Goal: Transaction & Acquisition: Purchase product/service

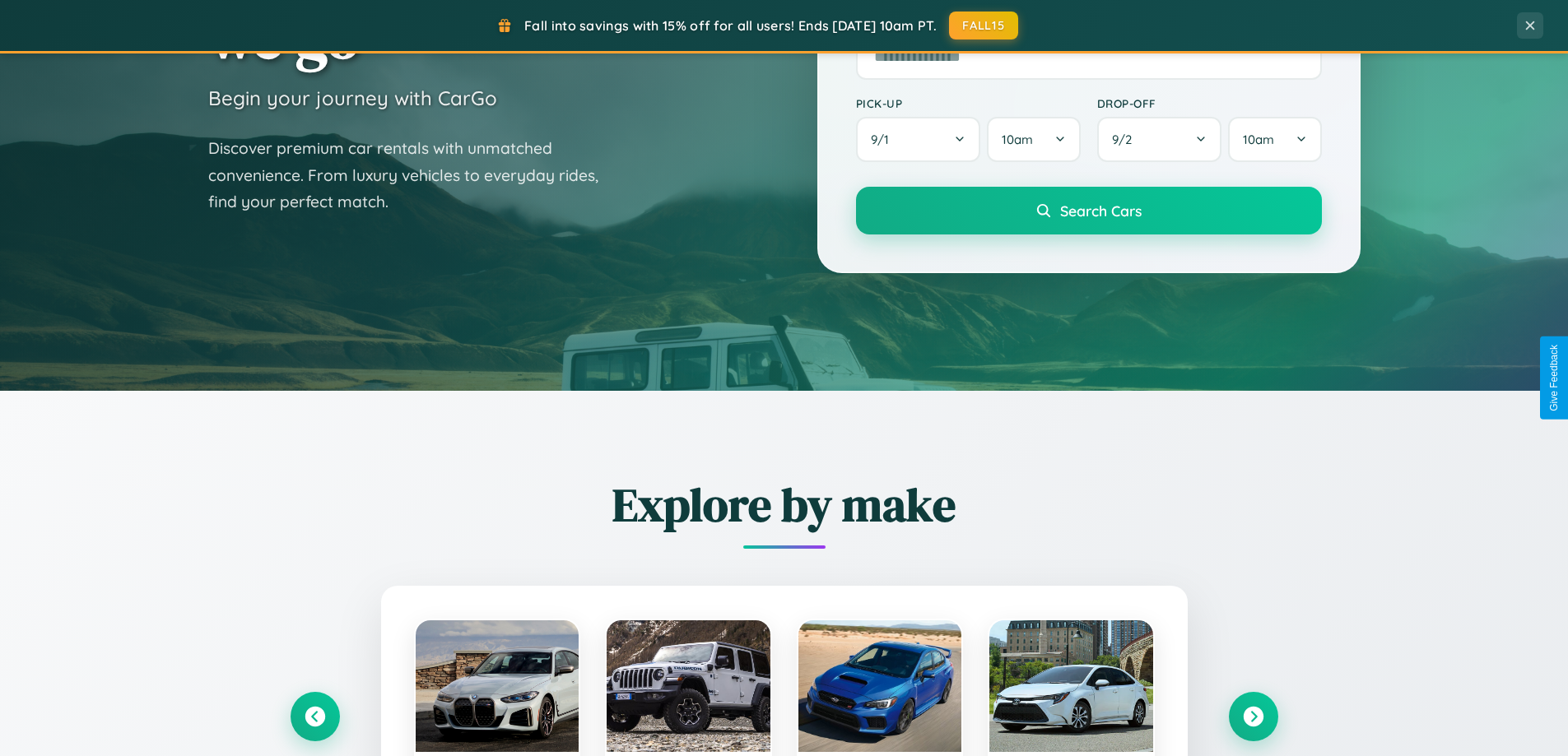
scroll to position [3167, 0]
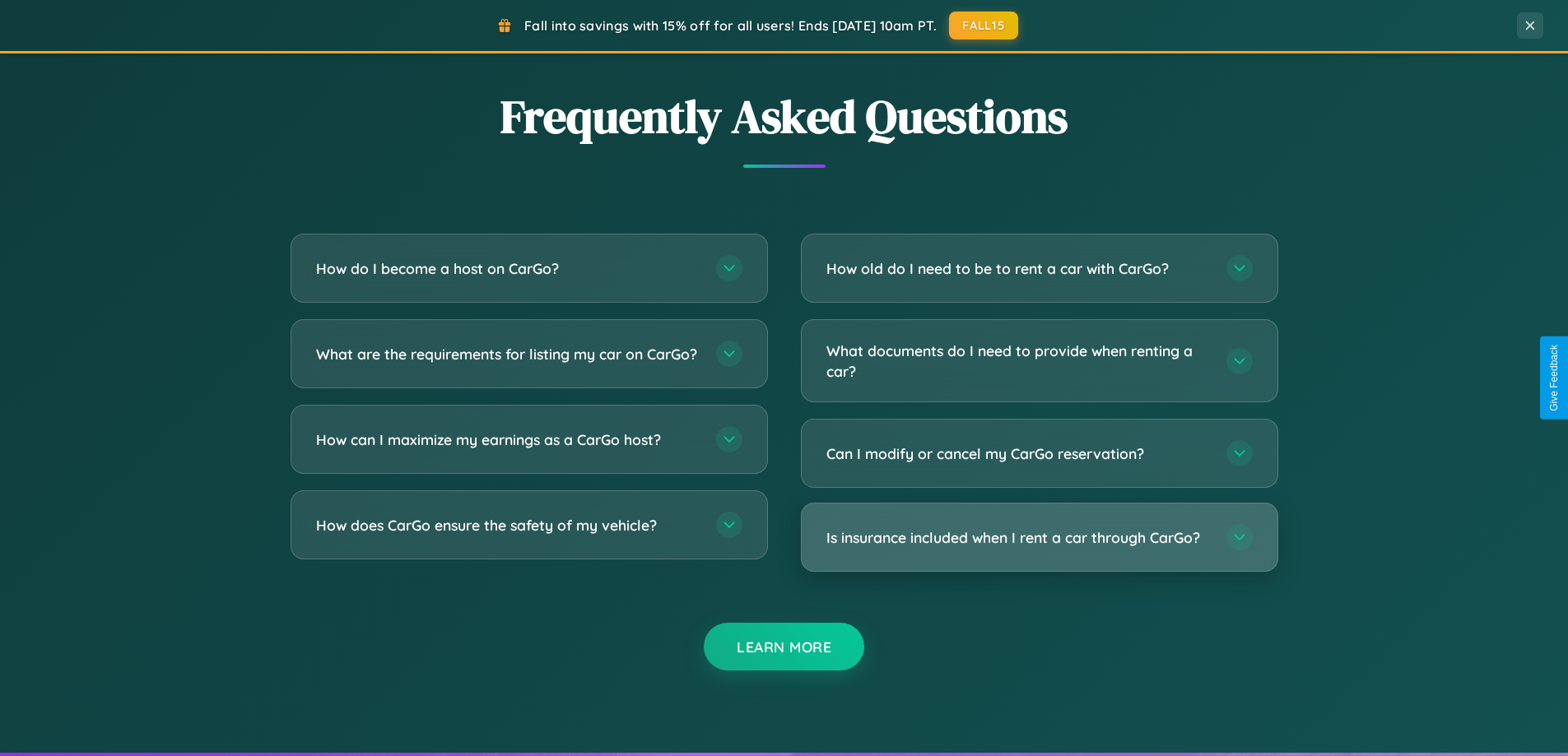
click at [1039, 537] on h3 "Is insurance included when I rent a car through CarGo?" at bounding box center [1018, 538] width 384 height 20
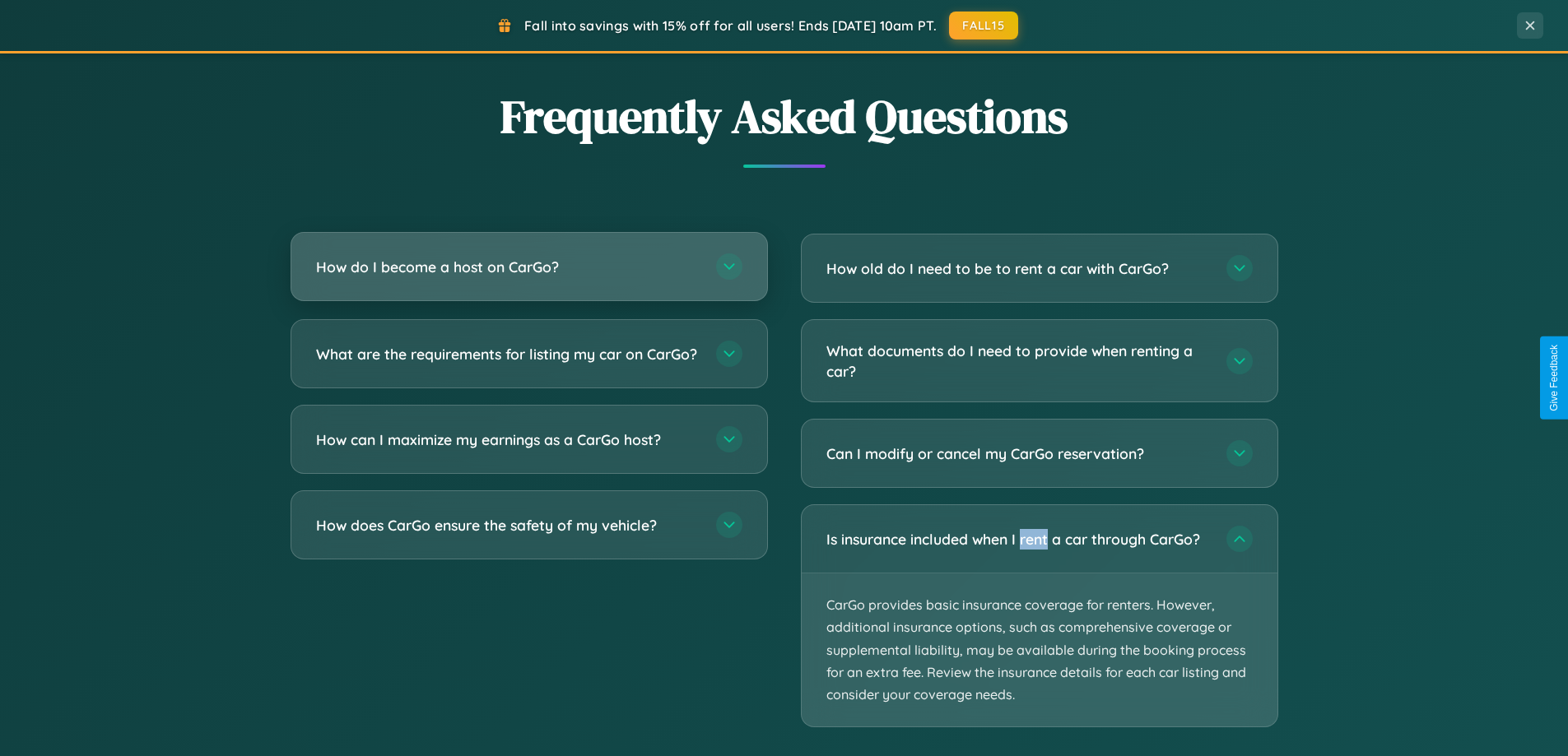
click at [529, 267] on h3 "How do I become a host on CarGo?" at bounding box center [508, 267] width 384 height 20
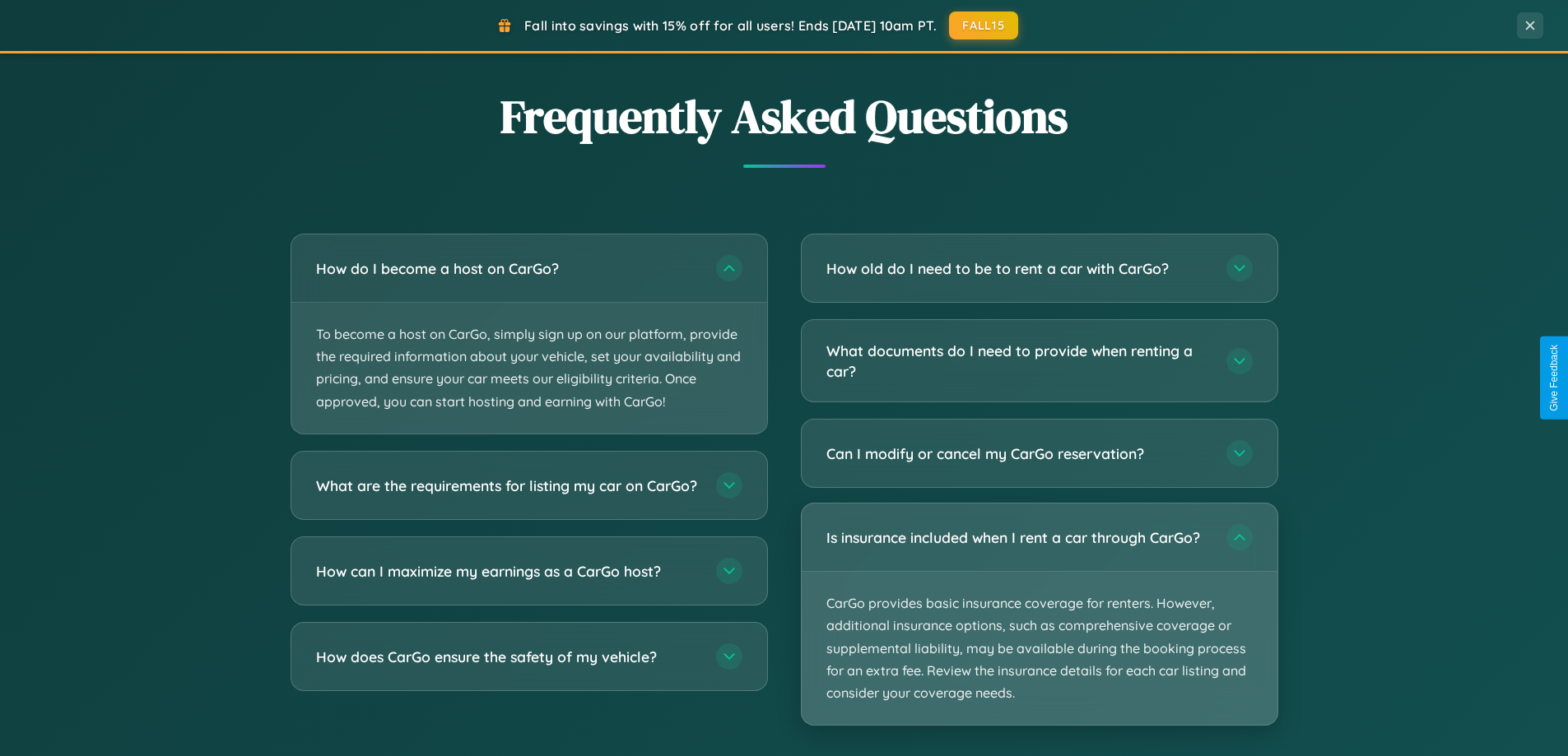
click at [1039, 615] on p "CarGo provides basic insurance coverage for renters. However, additional insura…" at bounding box center [1039, 648] width 476 height 153
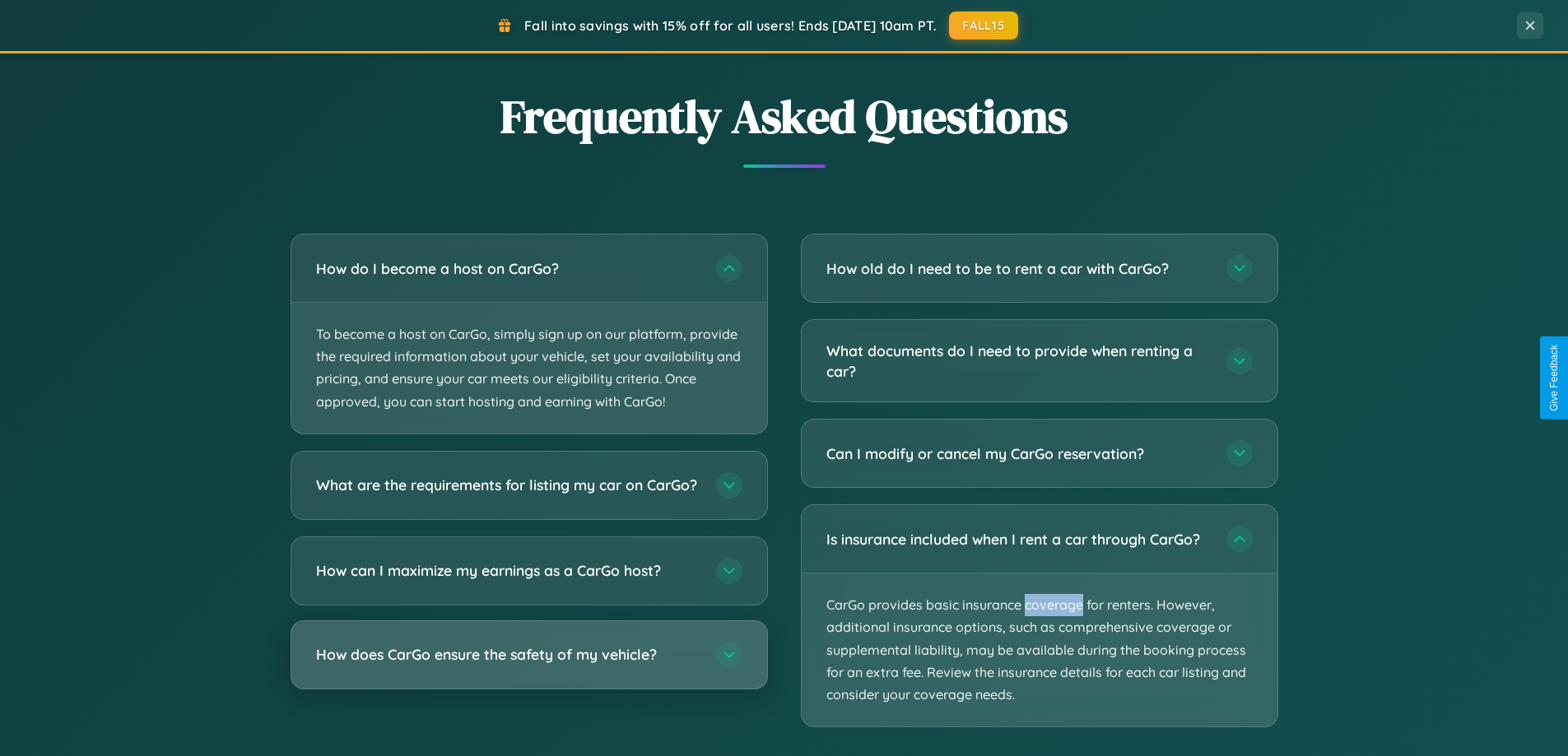
click at [529, 665] on h3 "How does CarGo ensure the safety of my vehicle?" at bounding box center [508, 654] width 384 height 20
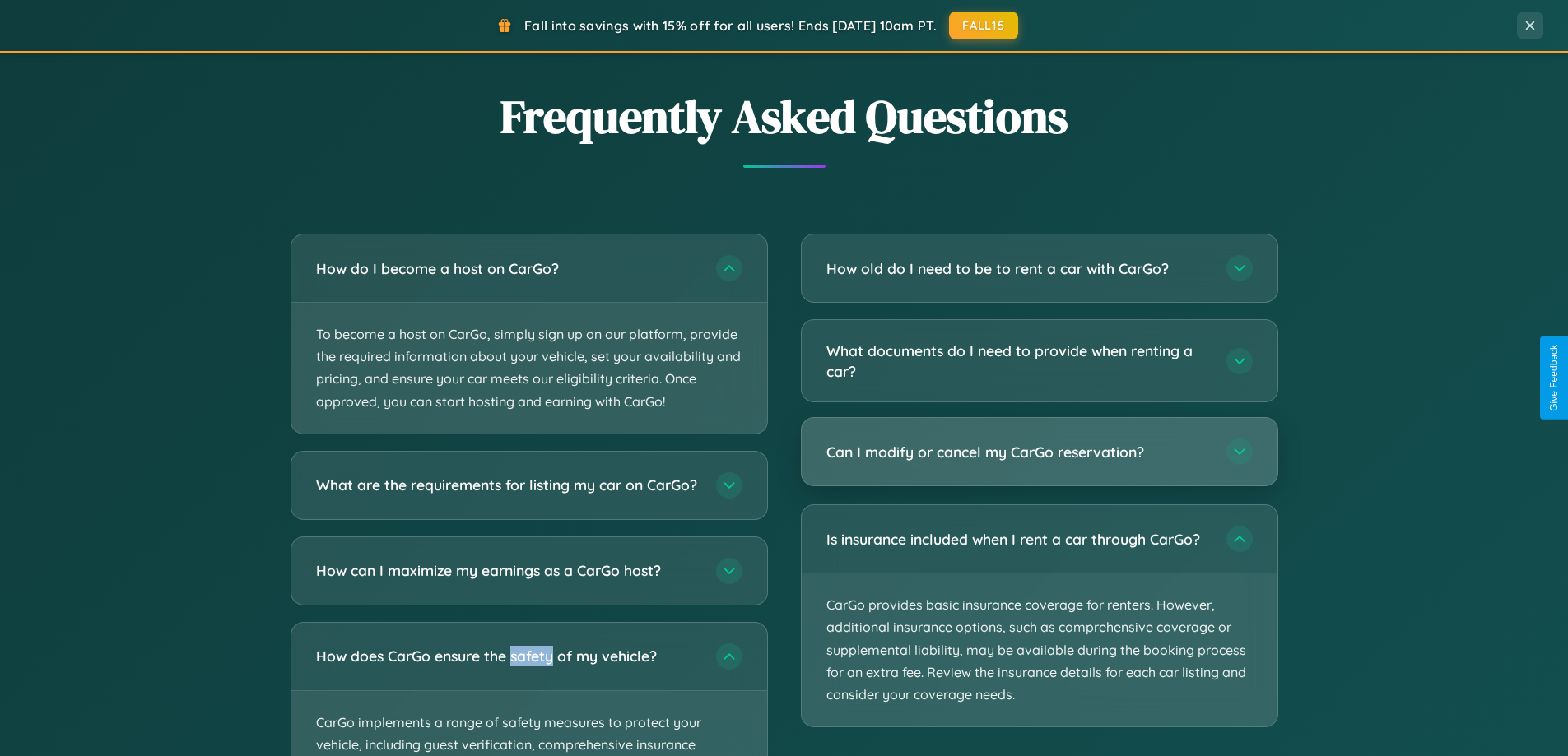
click at [1039, 453] on h3 "Can I modify or cancel my CarGo reservation?" at bounding box center [1018, 452] width 384 height 20
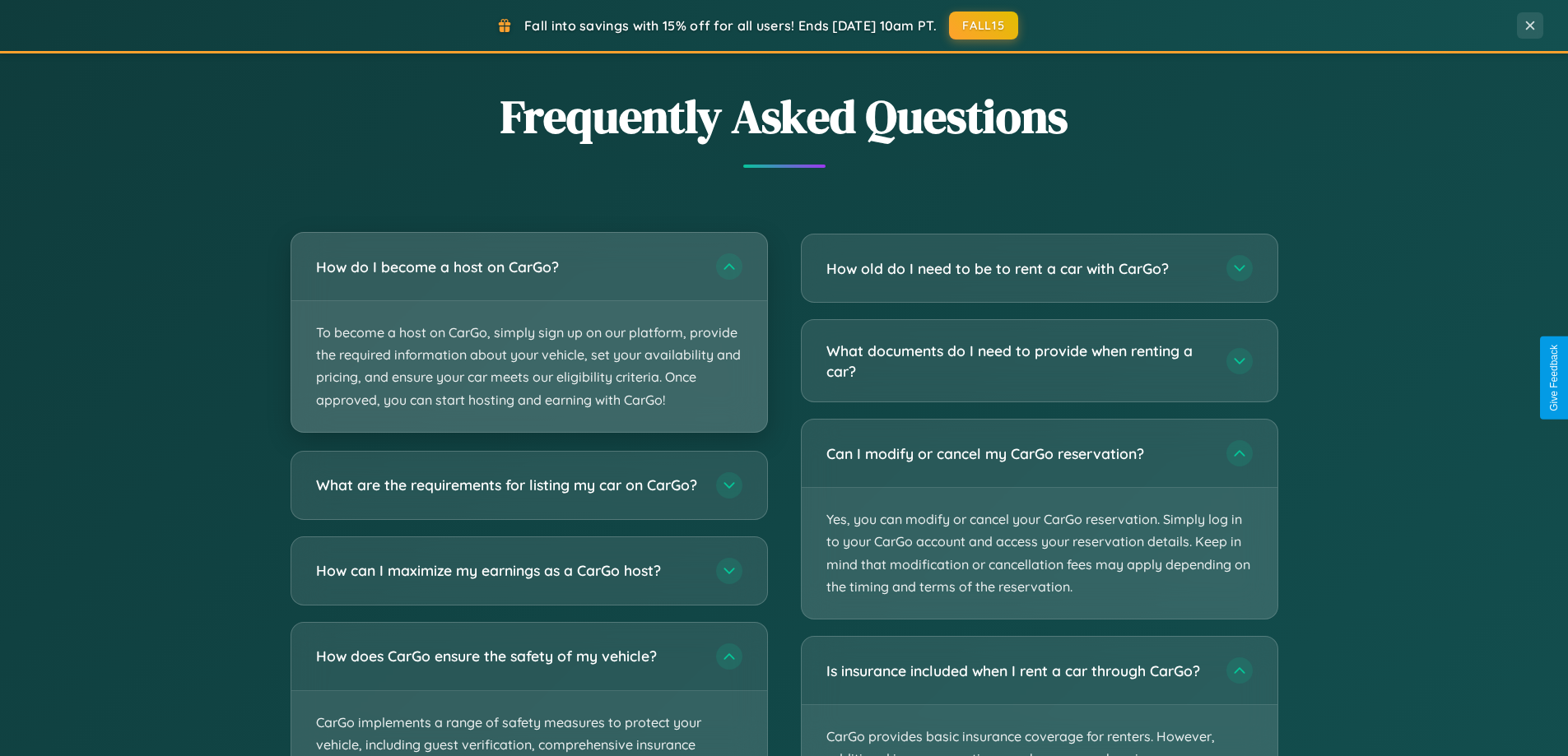
click at [529, 333] on p "To become a host on CarGo, simply sign up on our platform, provide the required…" at bounding box center [529, 366] width 476 height 130
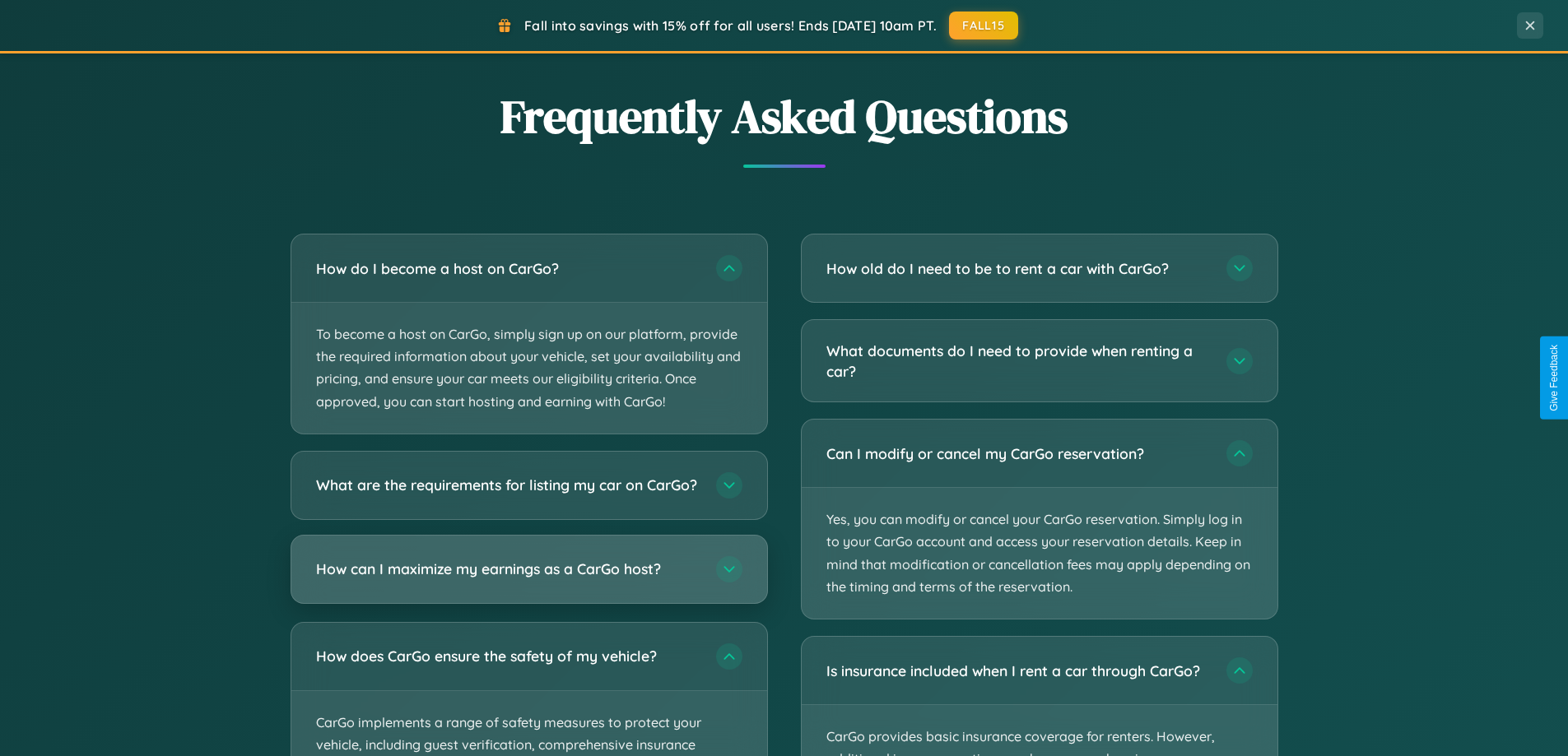
click at [529, 579] on h3 "How can I maximize my earnings as a CarGo host?" at bounding box center [508, 569] width 384 height 20
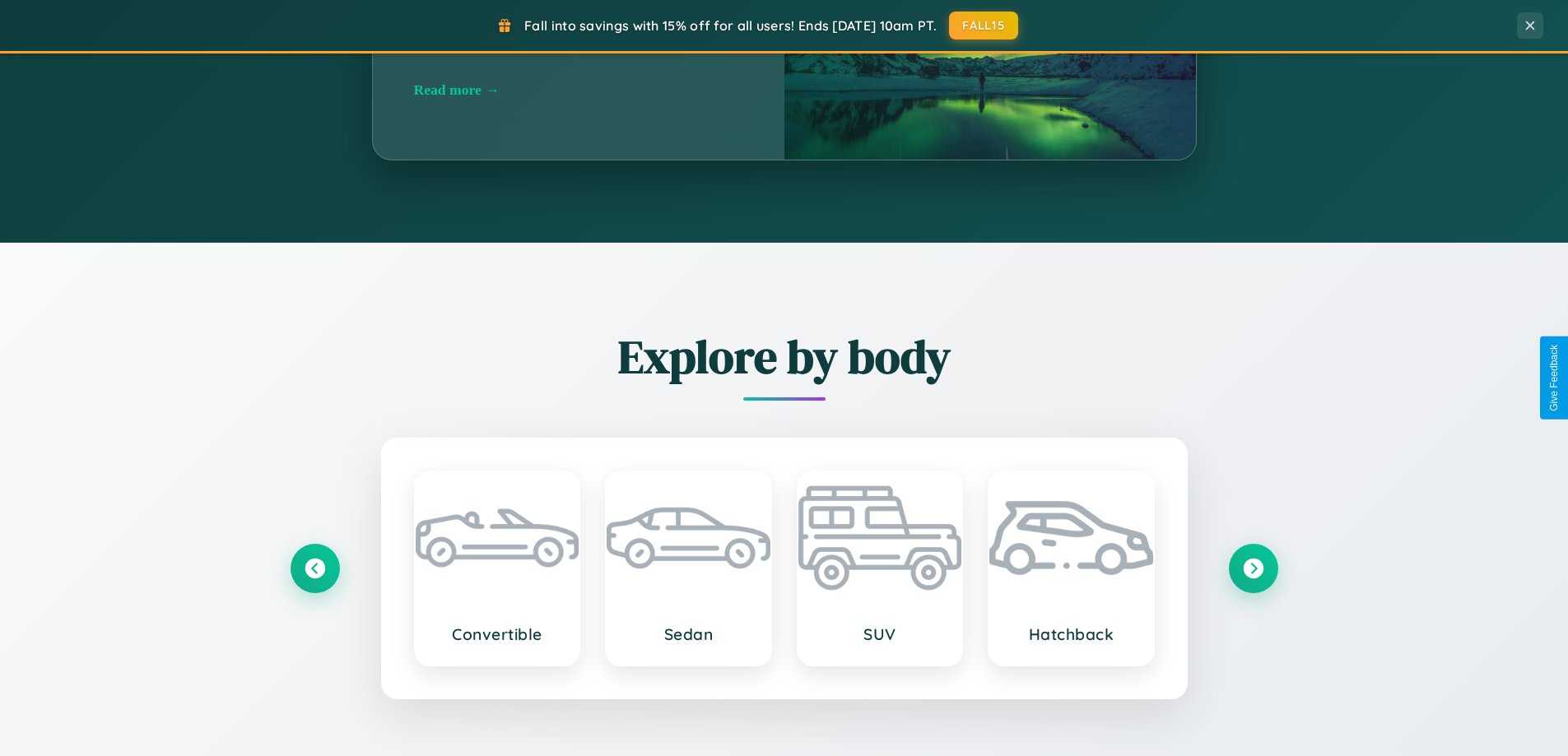
scroll to position [710, 0]
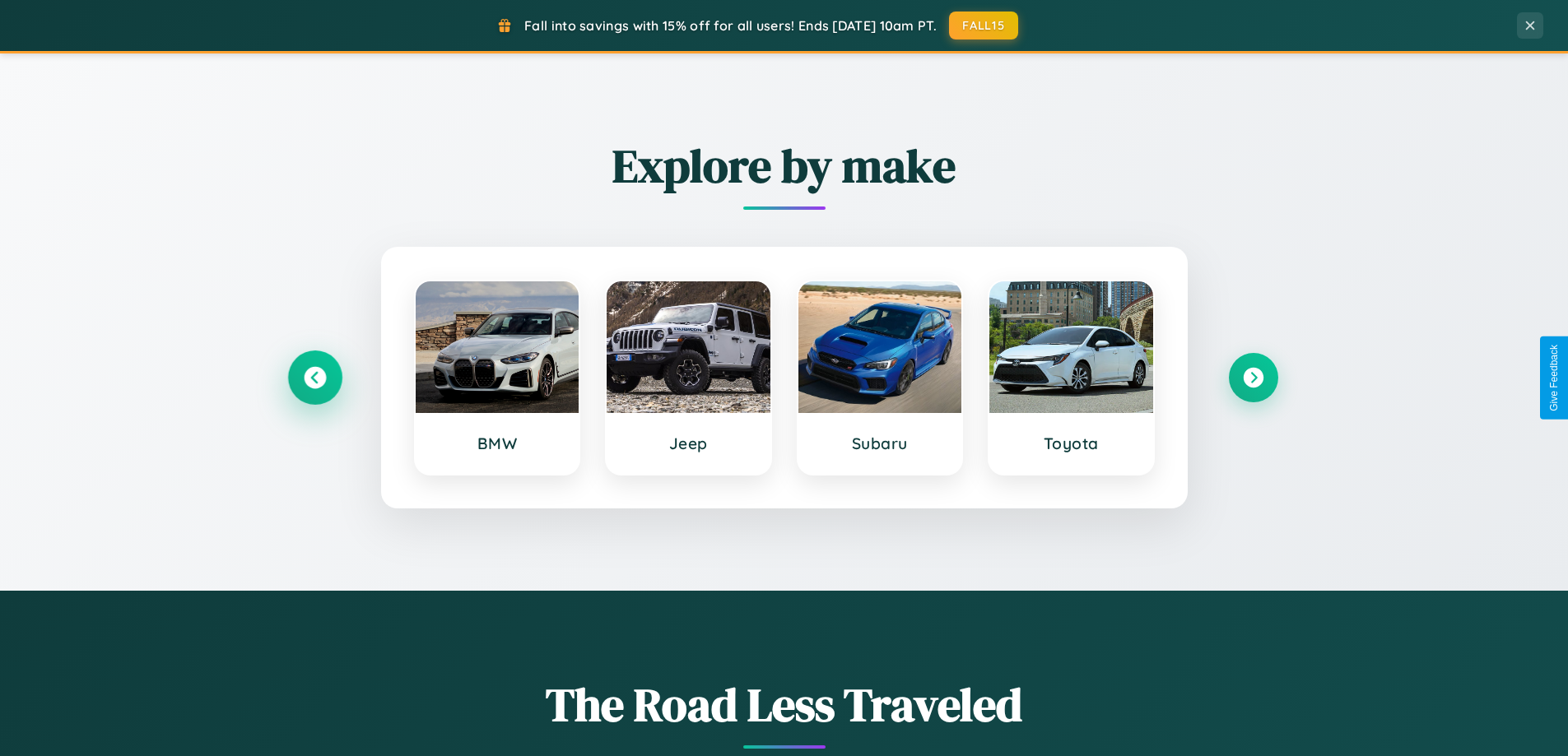
click at [314, 378] on icon at bounding box center [315, 378] width 22 height 22
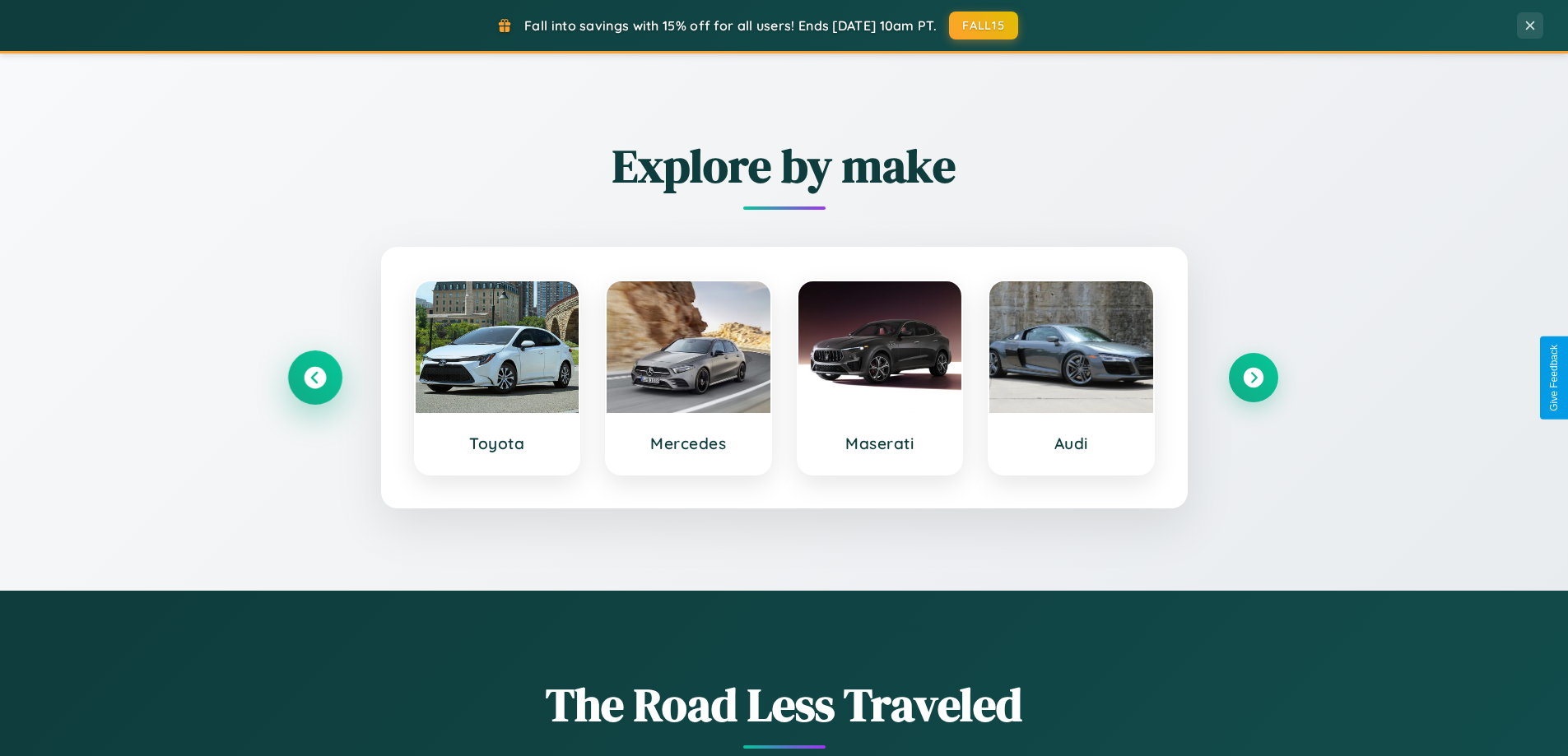
click at [314, 378] on icon at bounding box center [315, 378] width 22 height 22
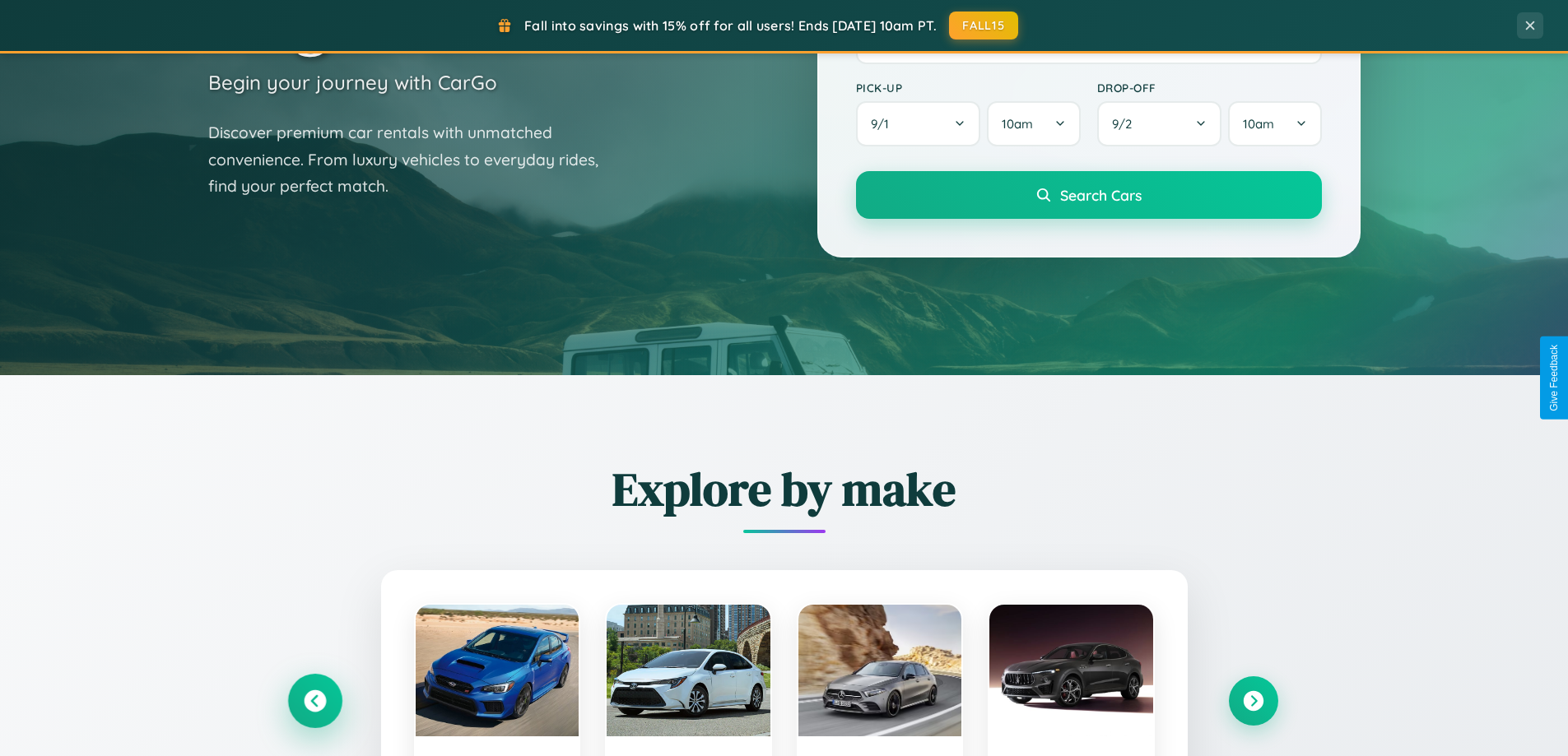
scroll to position [49, 0]
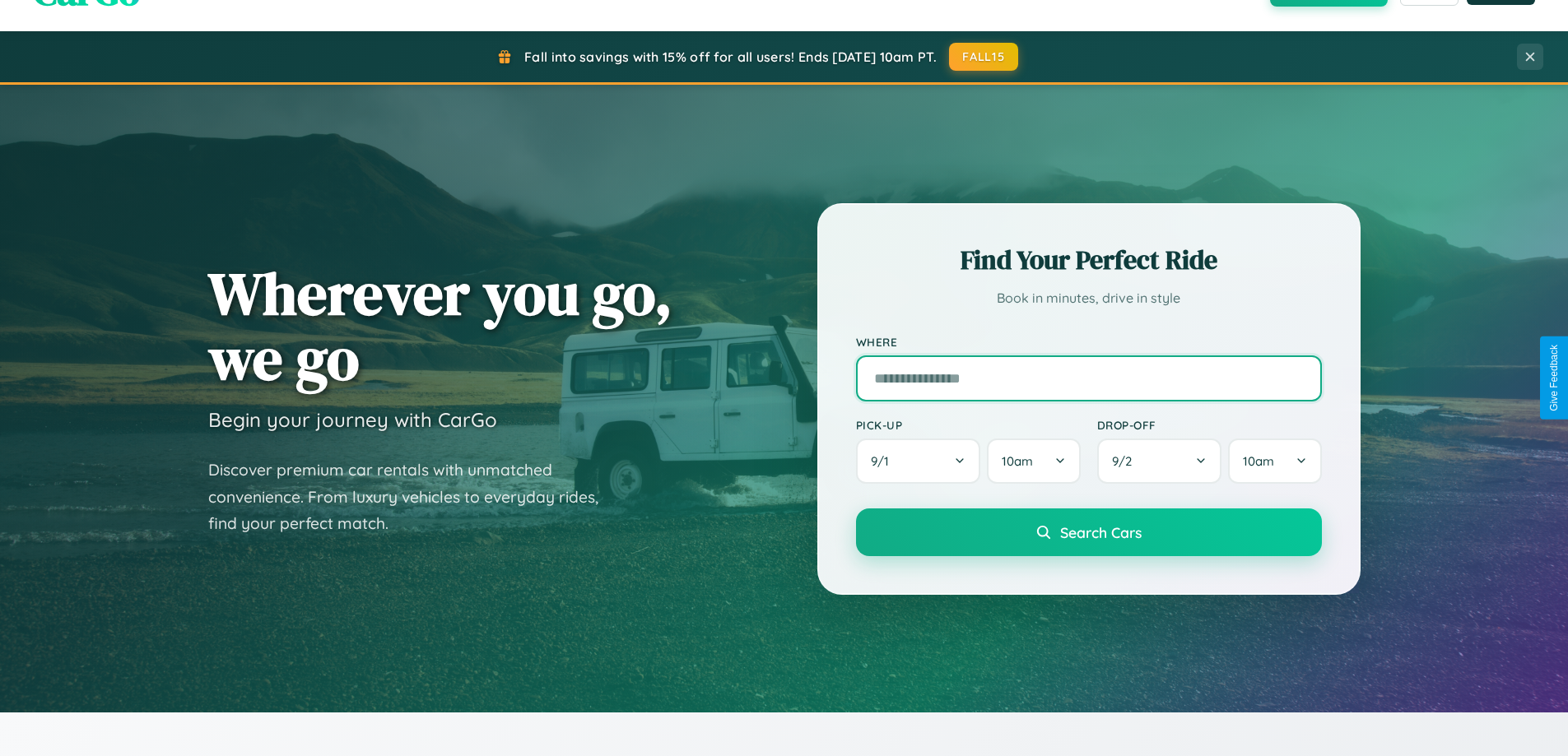
click at [1088, 378] on input "text" at bounding box center [1089, 378] width 466 height 46
type input "**********"
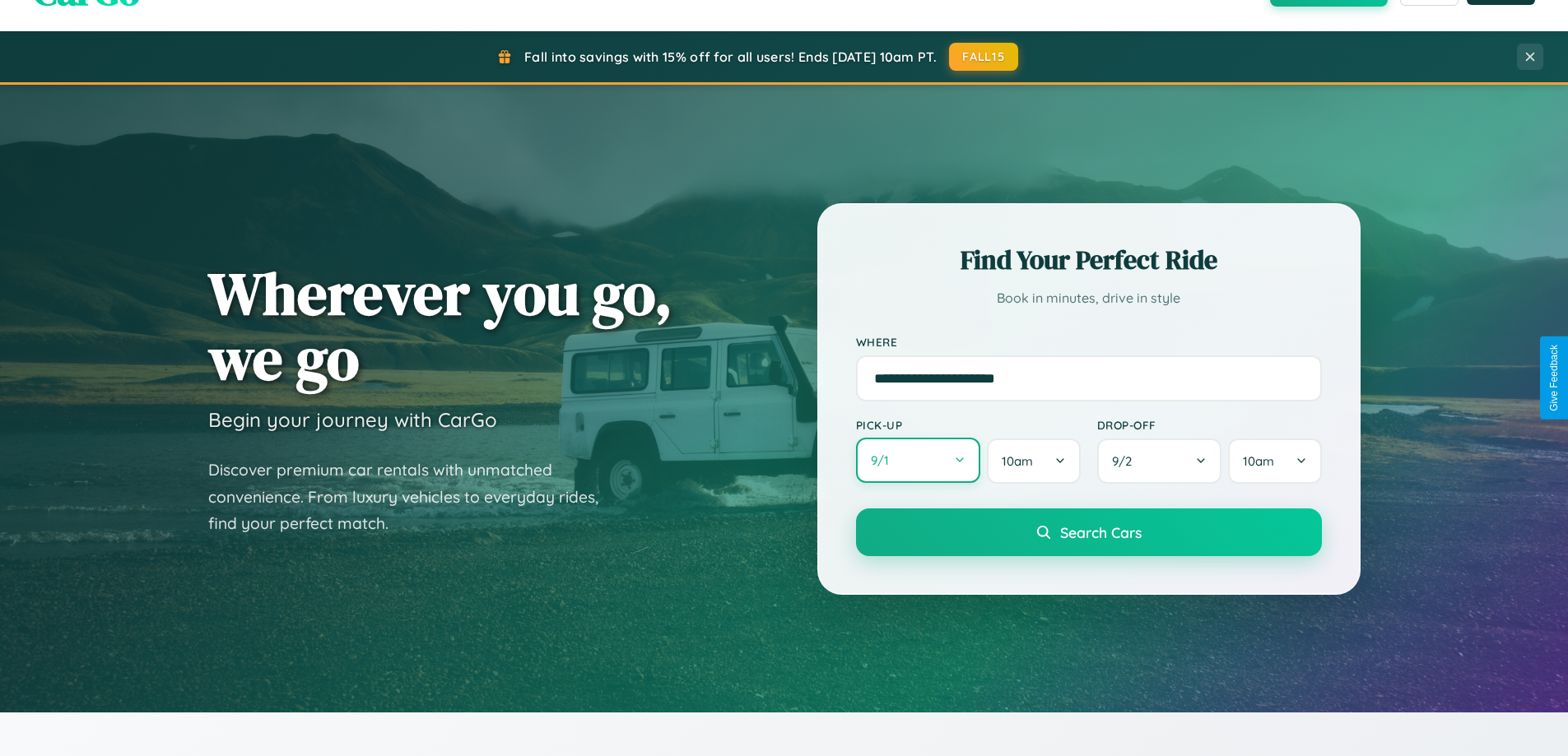
click at [918, 461] on button "9 / 1" at bounding box center [919, 461] width 125 height 45
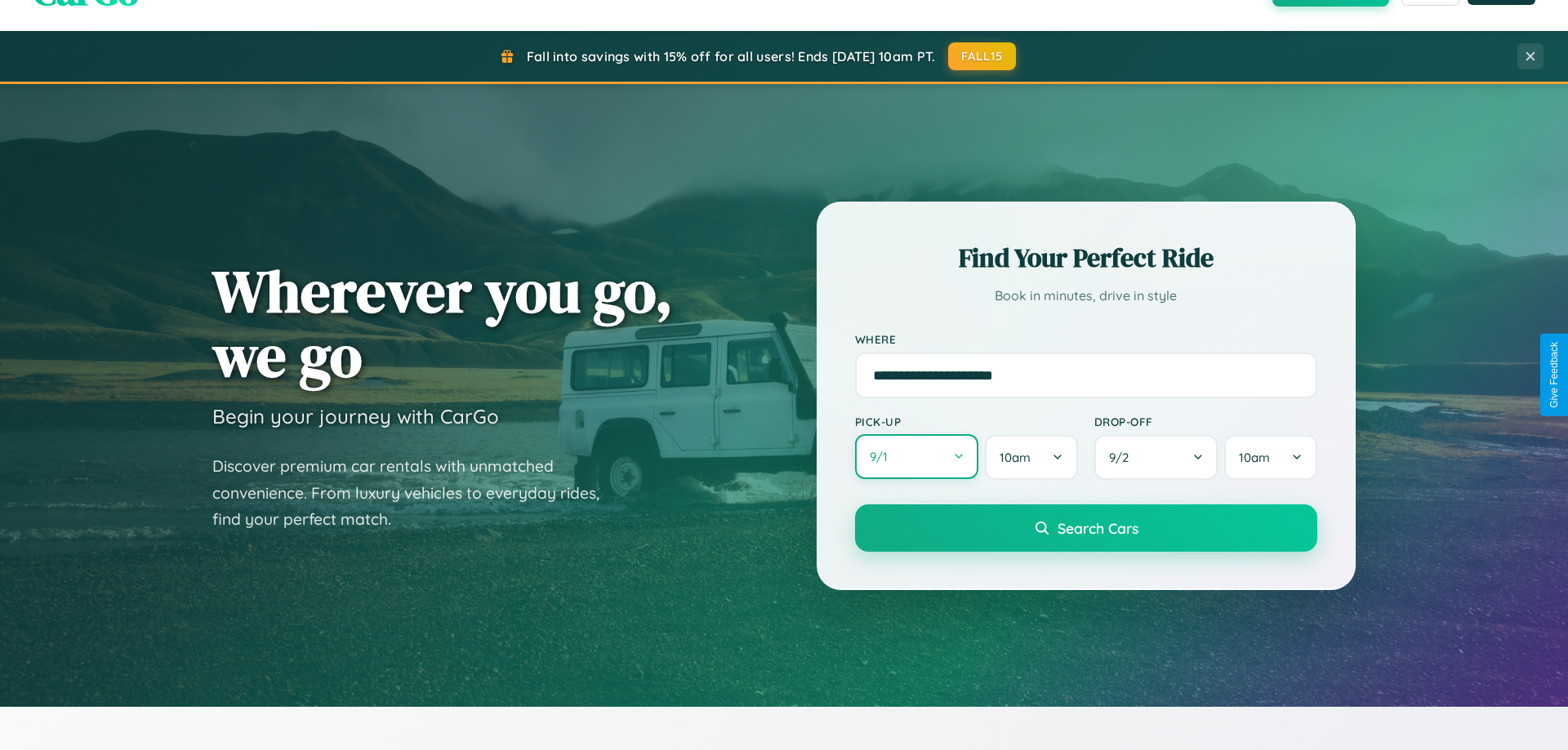
select select "*"
select select "****"
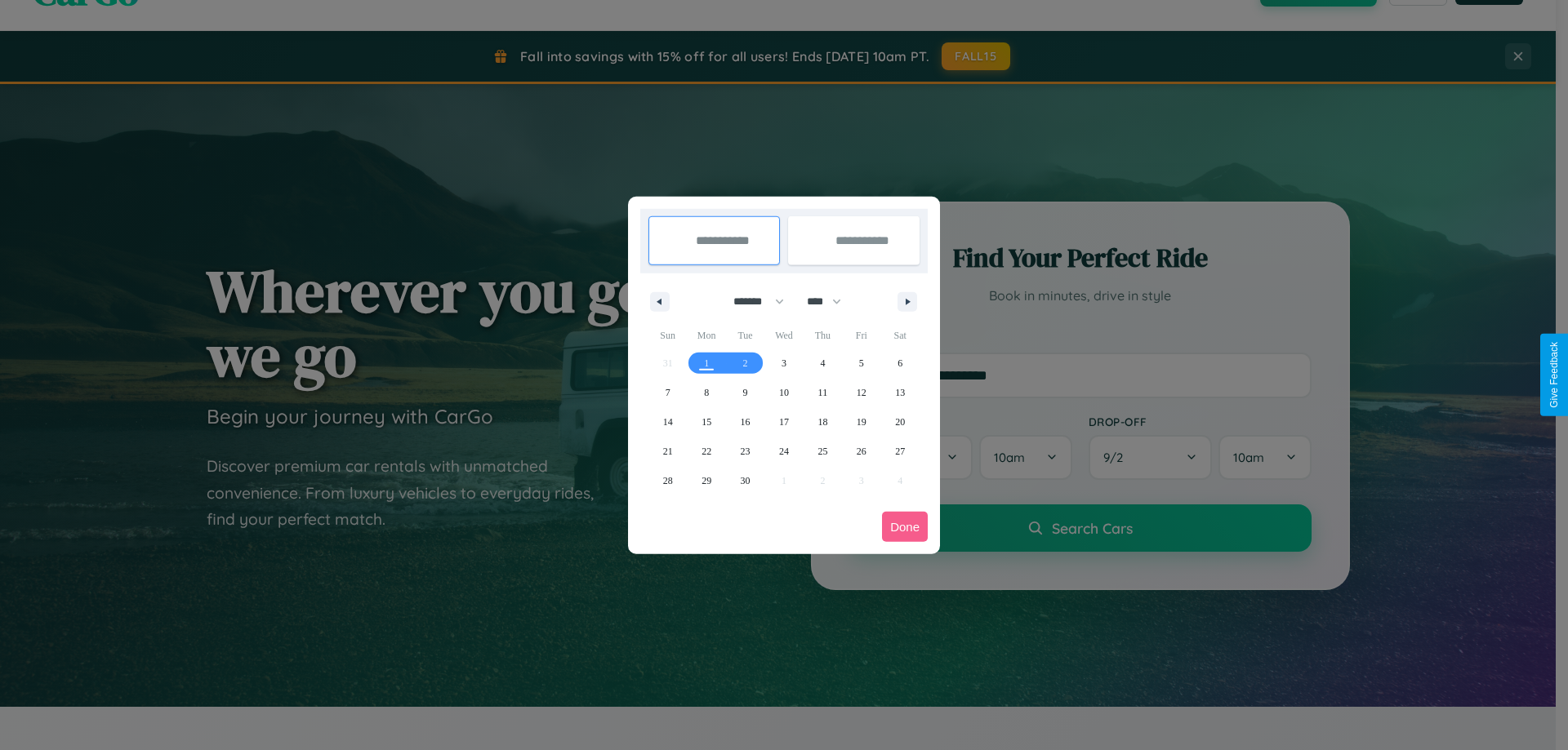
drag, startPoint x: 751, startPoint y: 302, endPoint x: 784, endPoint y: 327, distance: 41.4
click at [751, 302] on select "******* ******** ***** ***** *** **** **** ****** ********* ******* ******** **…" at bounding box center [755, 302] width 69 height 27
select select "*"
drag, startPoint x: 831, startPoint y: 302, endPoint x: 784, endPoint y: 327, distance: 53.2
click at [831, 302] on select "**** **** **** **** **** **** **** **** **** **** **** **** **** **** **** ****…" at bounding box center [823, 302] width 49 height 27
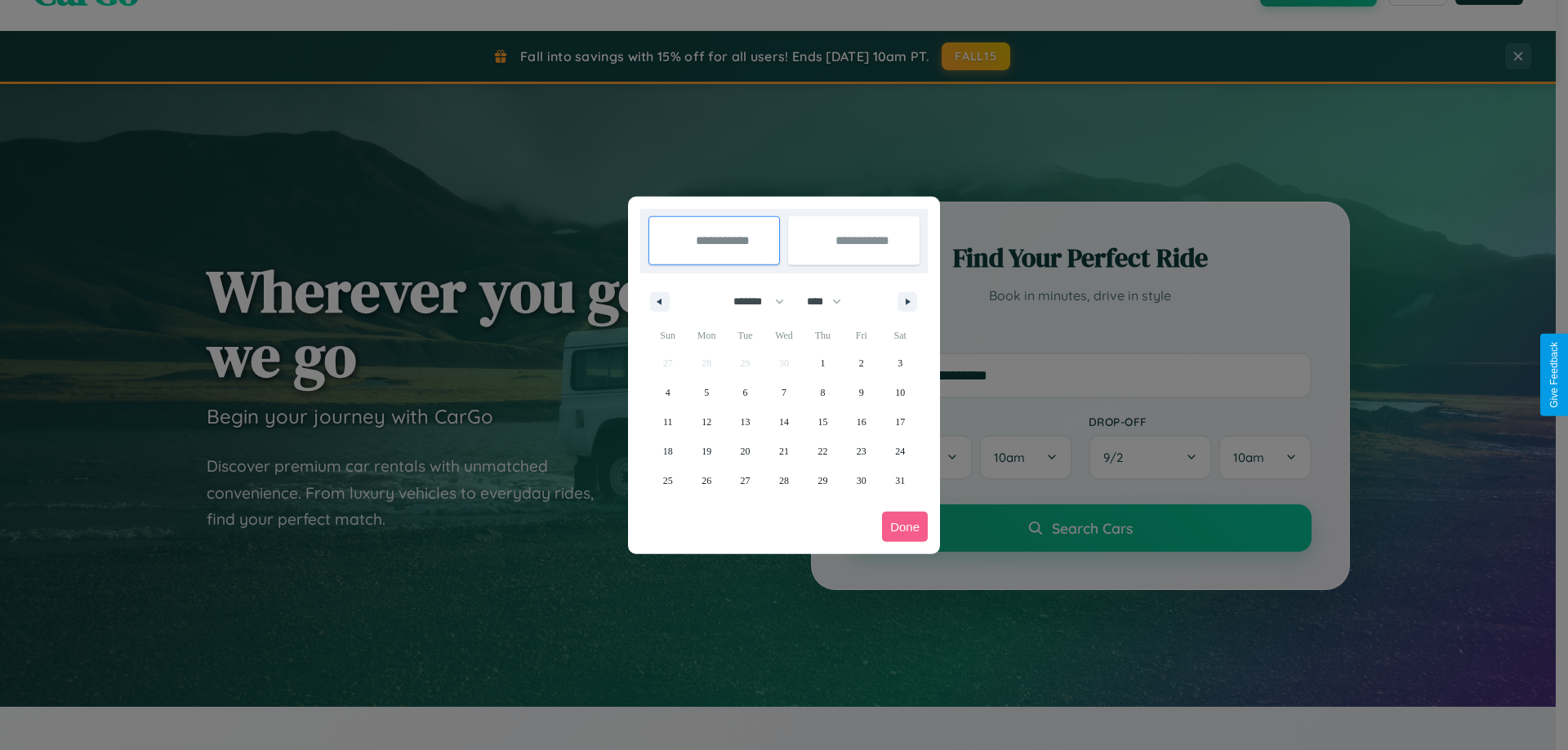
select select "****"
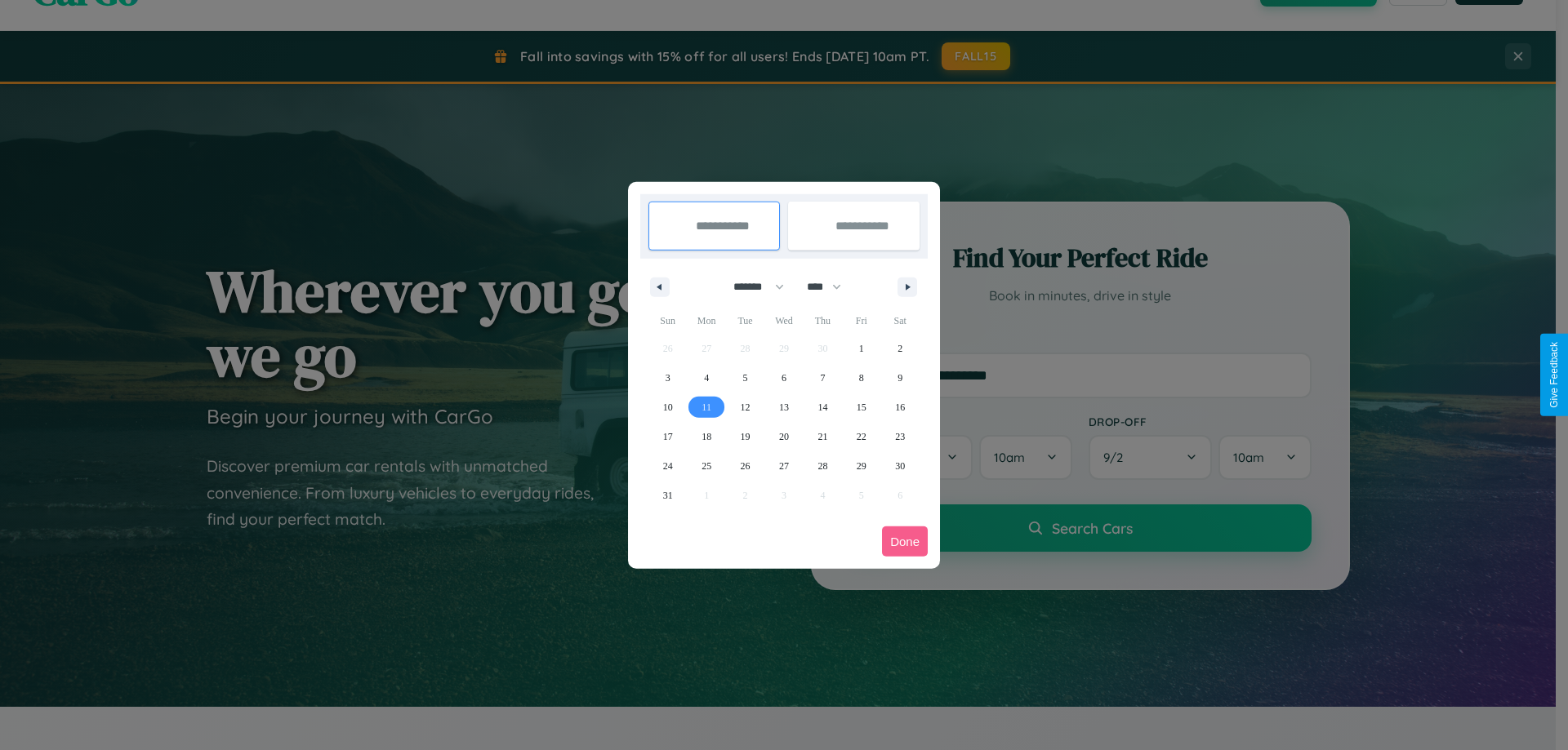
click at [707, 407] on span "11" at bounding box center [707, 407] width 10 height 29
type input "**********"
click at [822, 436] on span "21" at bounding box center [823, 436] width 10 height 29
type input "**********"
click at [905, 541] on button "Done" at bounding box center [905, 542] width 46 height 30
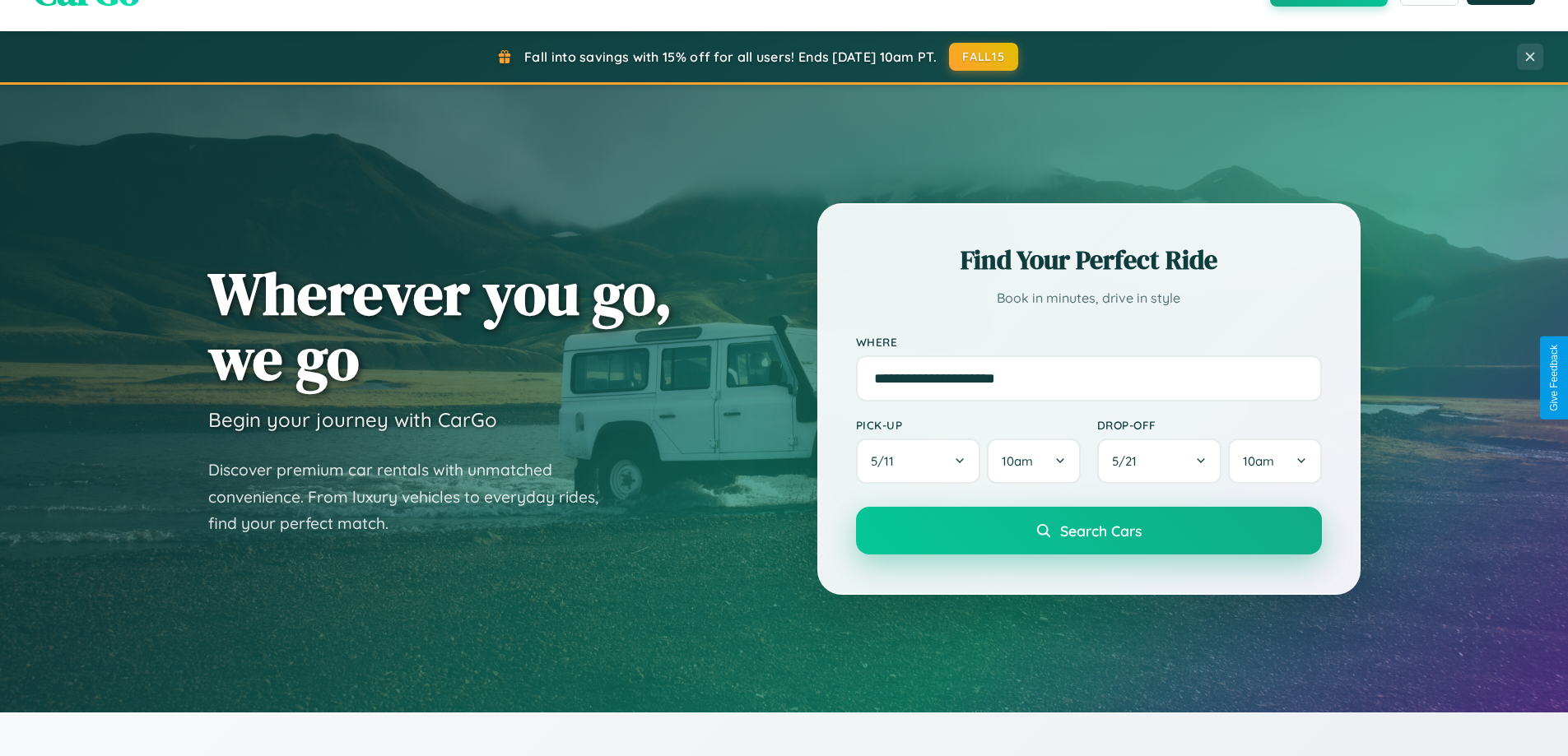
click at [1088, 531] on span "Search Cars" at bounding box center [1101, 531] width 82 height 19
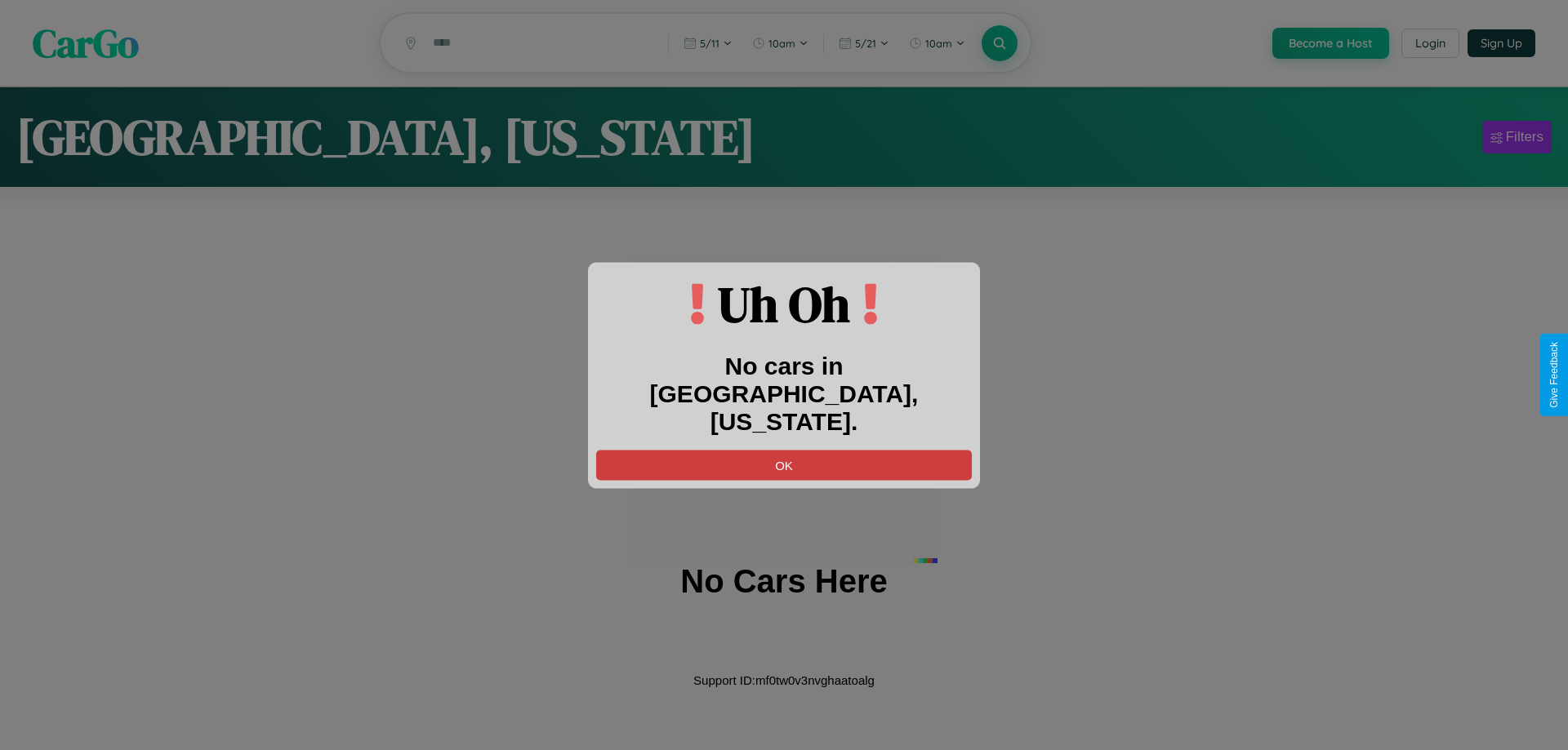
click at [784, 450] on button "OK" at bounding box center [784, 465] width 376 height 30
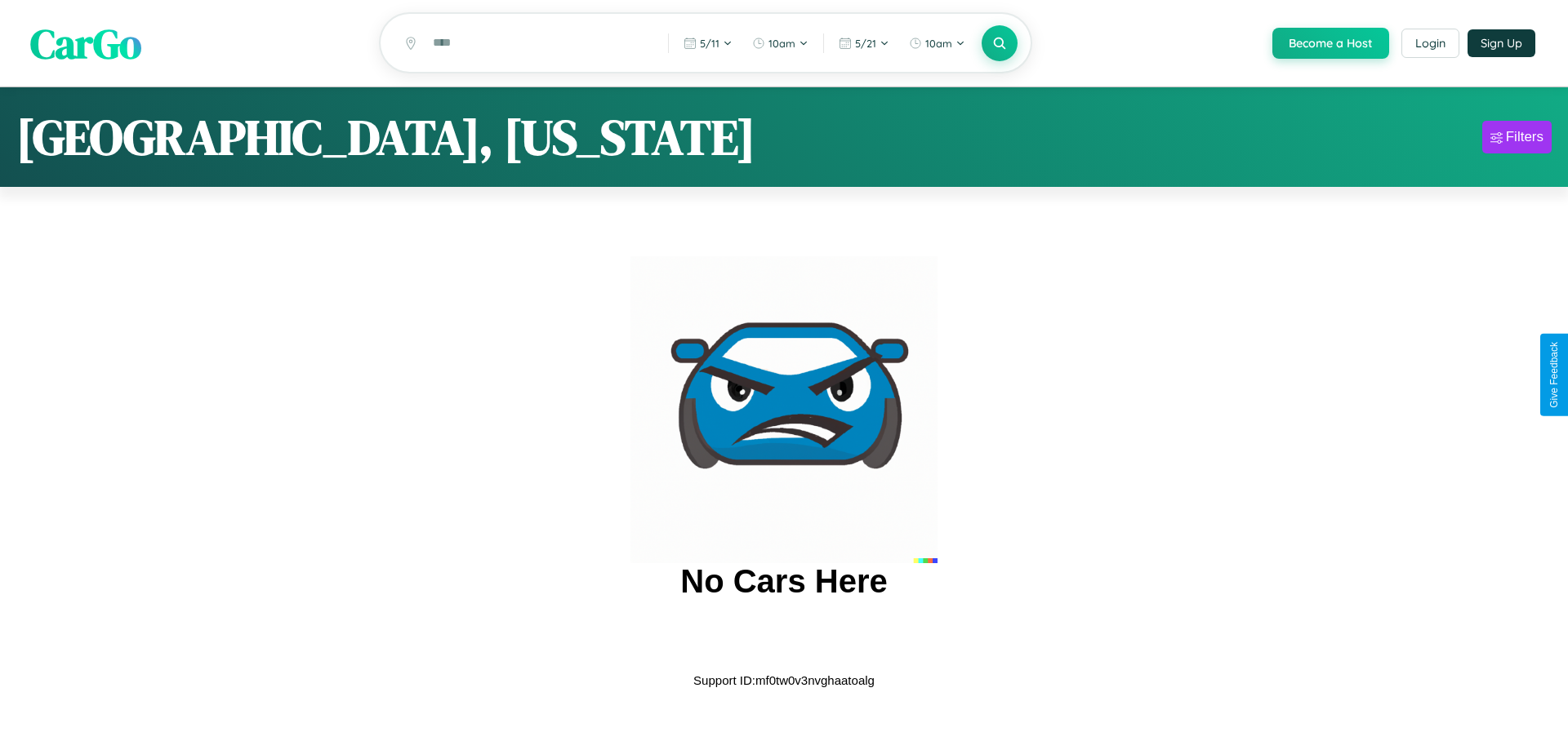
click at [86, 44] on span "CarGo" at bounding box center [85, 43] width 111 height 56
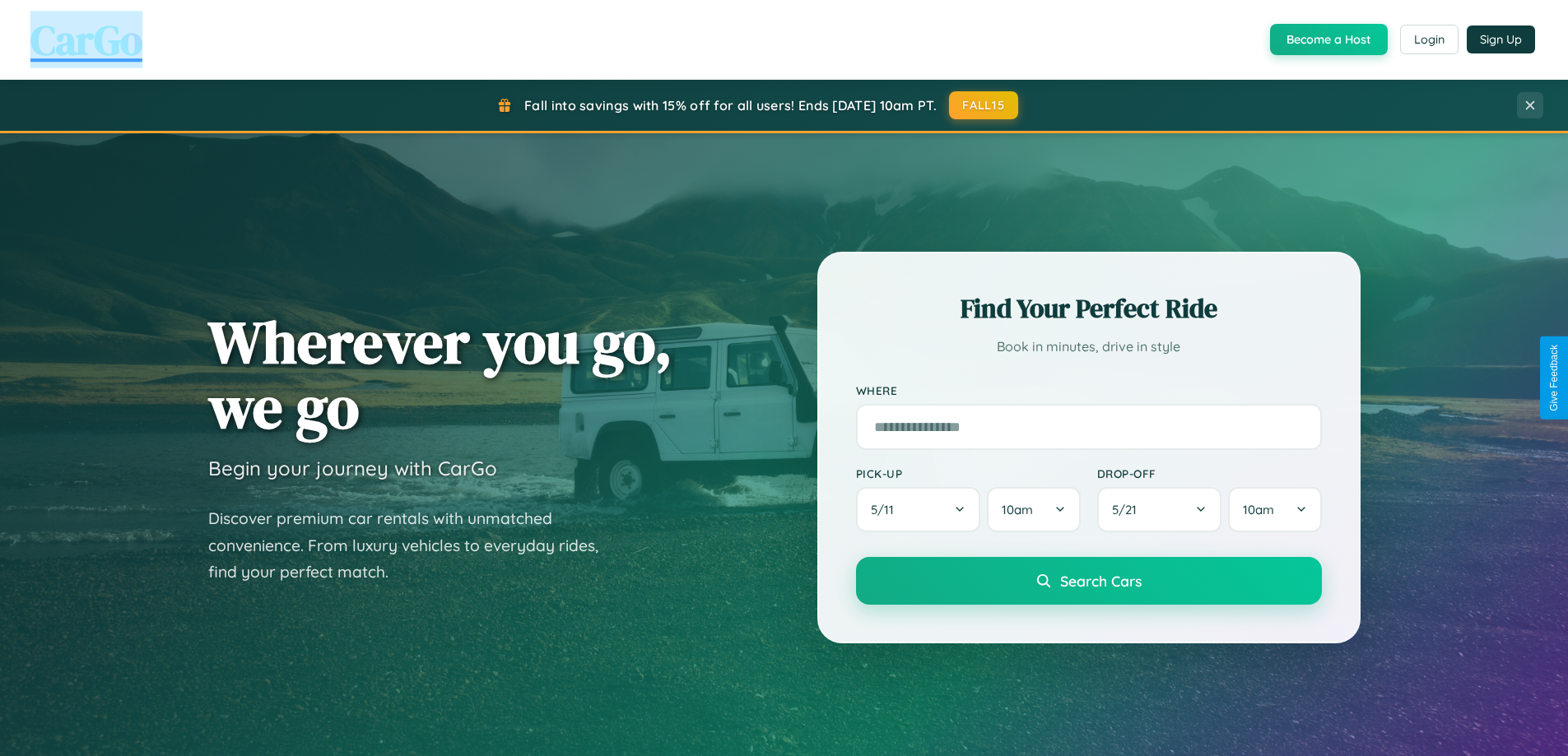
scroll to position [710, 0]
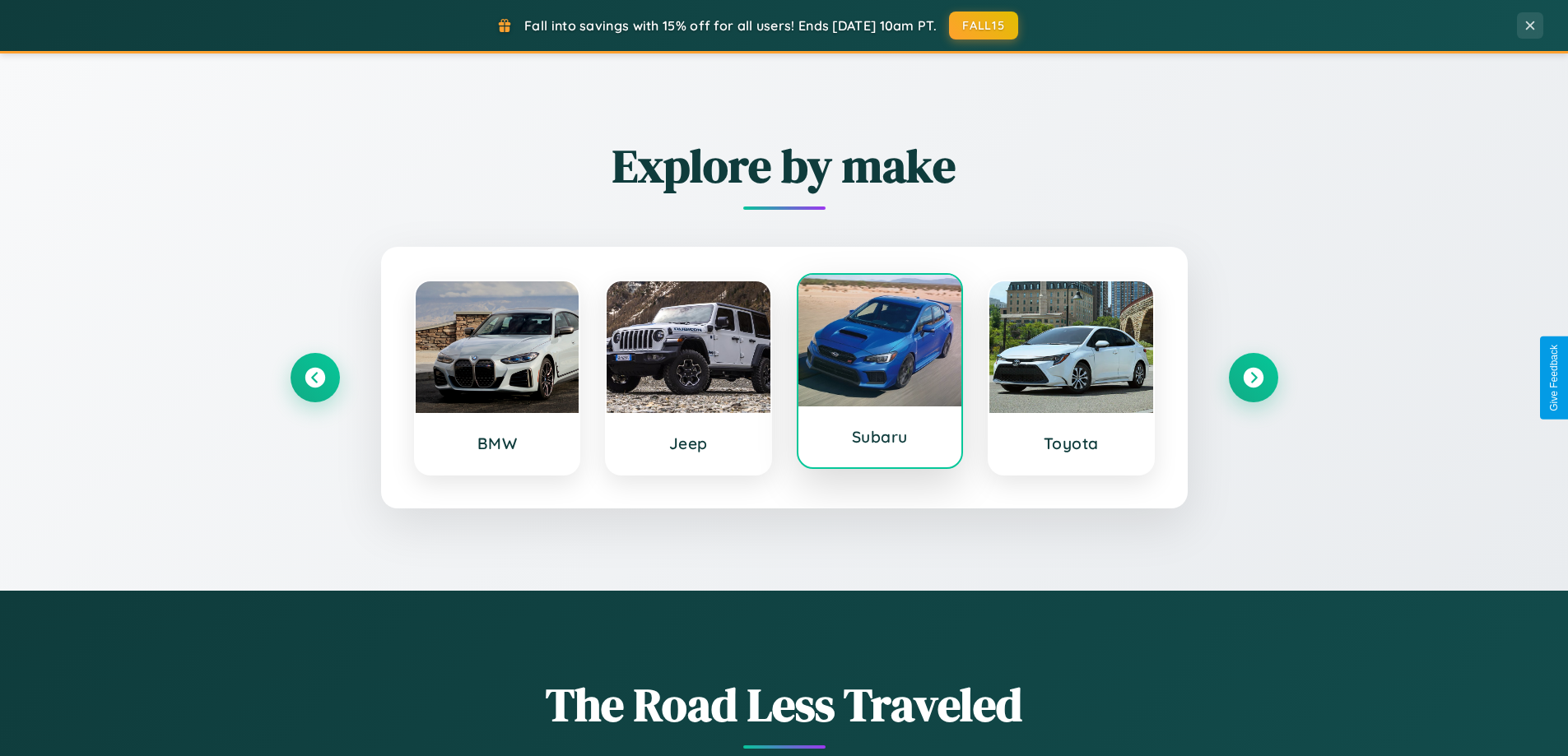
click at [879, 375] on div at bounding box center [880, 340] width 164 height 131
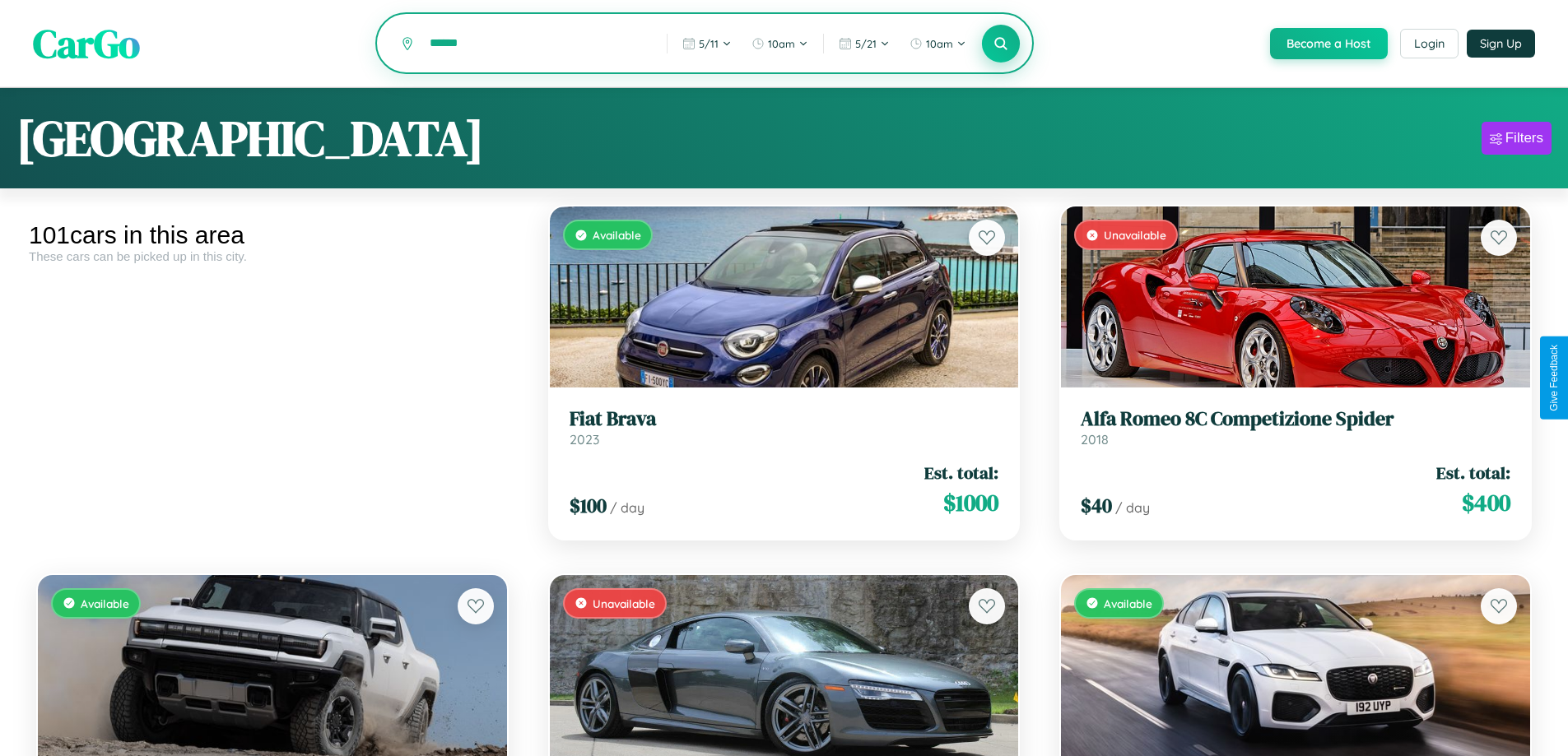
type input "******"
click at [1000, 45] on icon at bounding box center [1001, 43] width 16 height 16
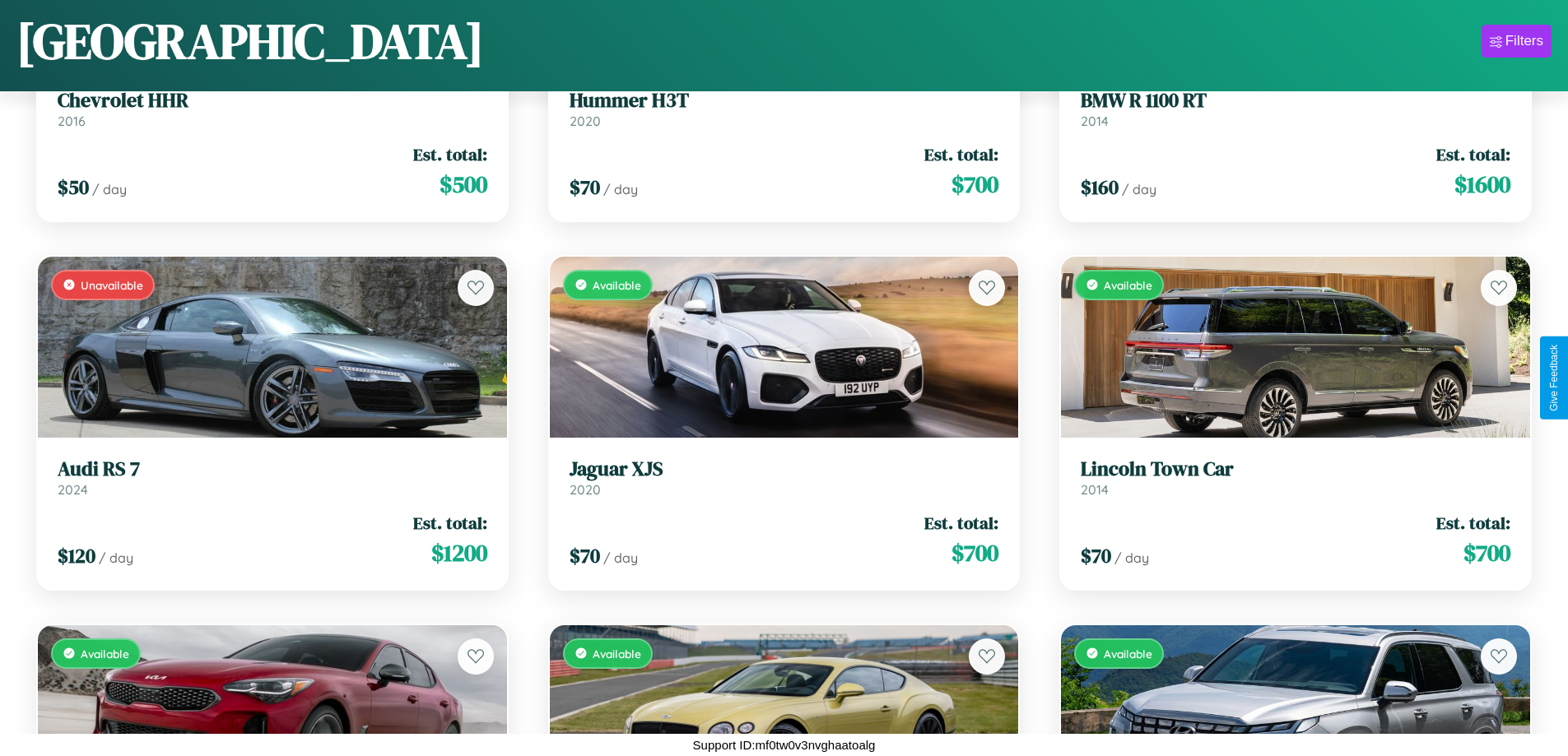
scroll to position [9075, 0]
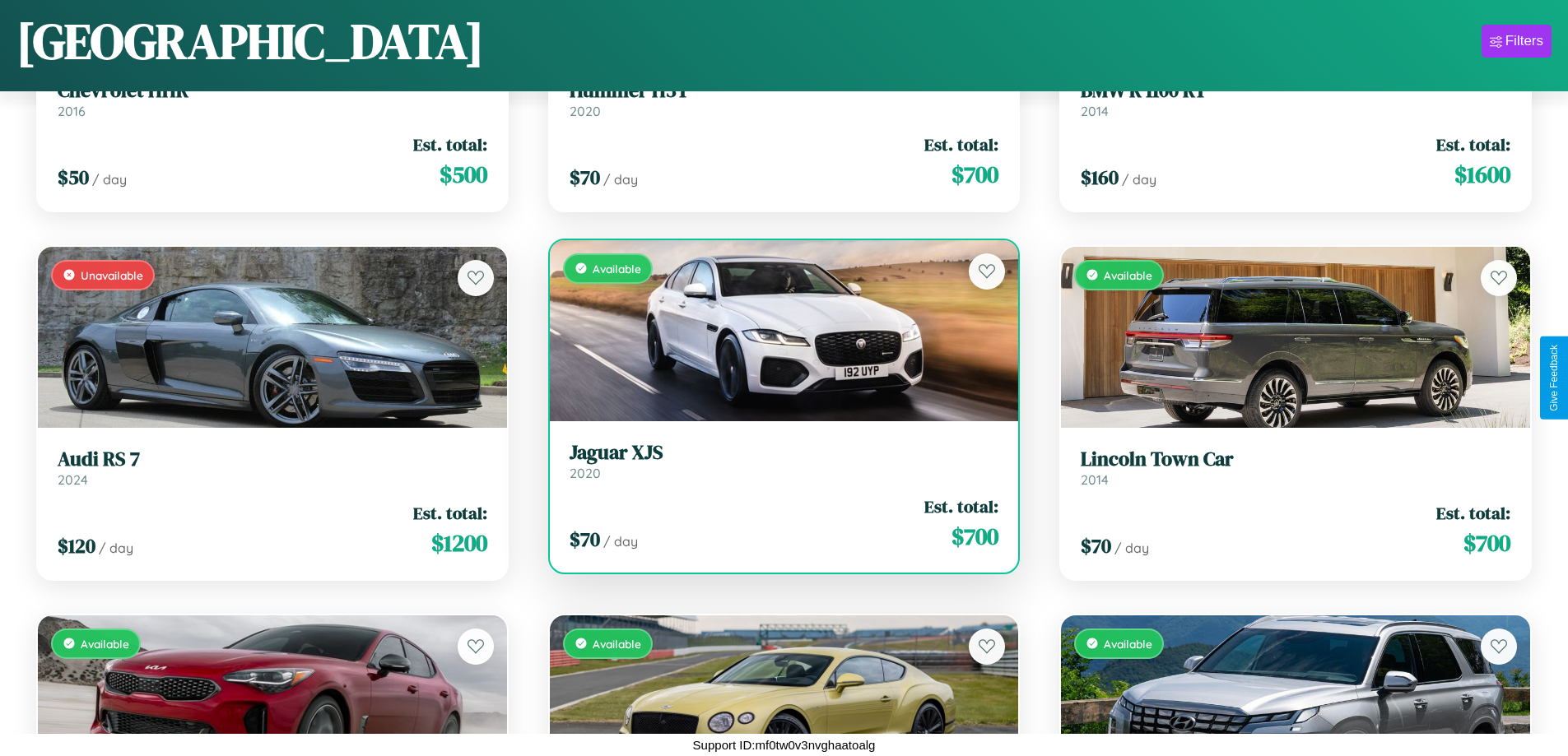
click at [777, 461] on h3 "Jaguar XJS" at bounding box center [784, 453] width 429 height 24
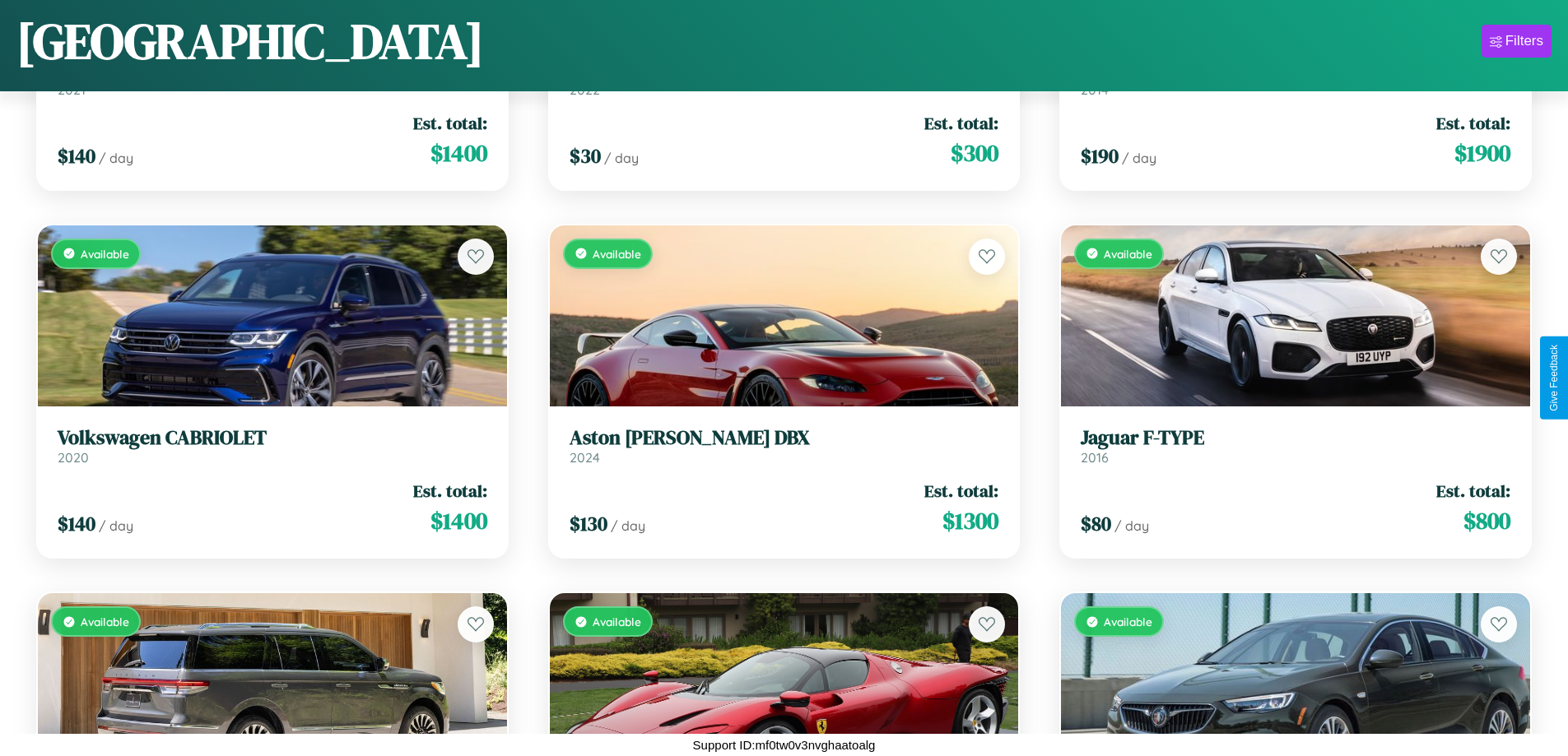
scroll to position [4285, 0]
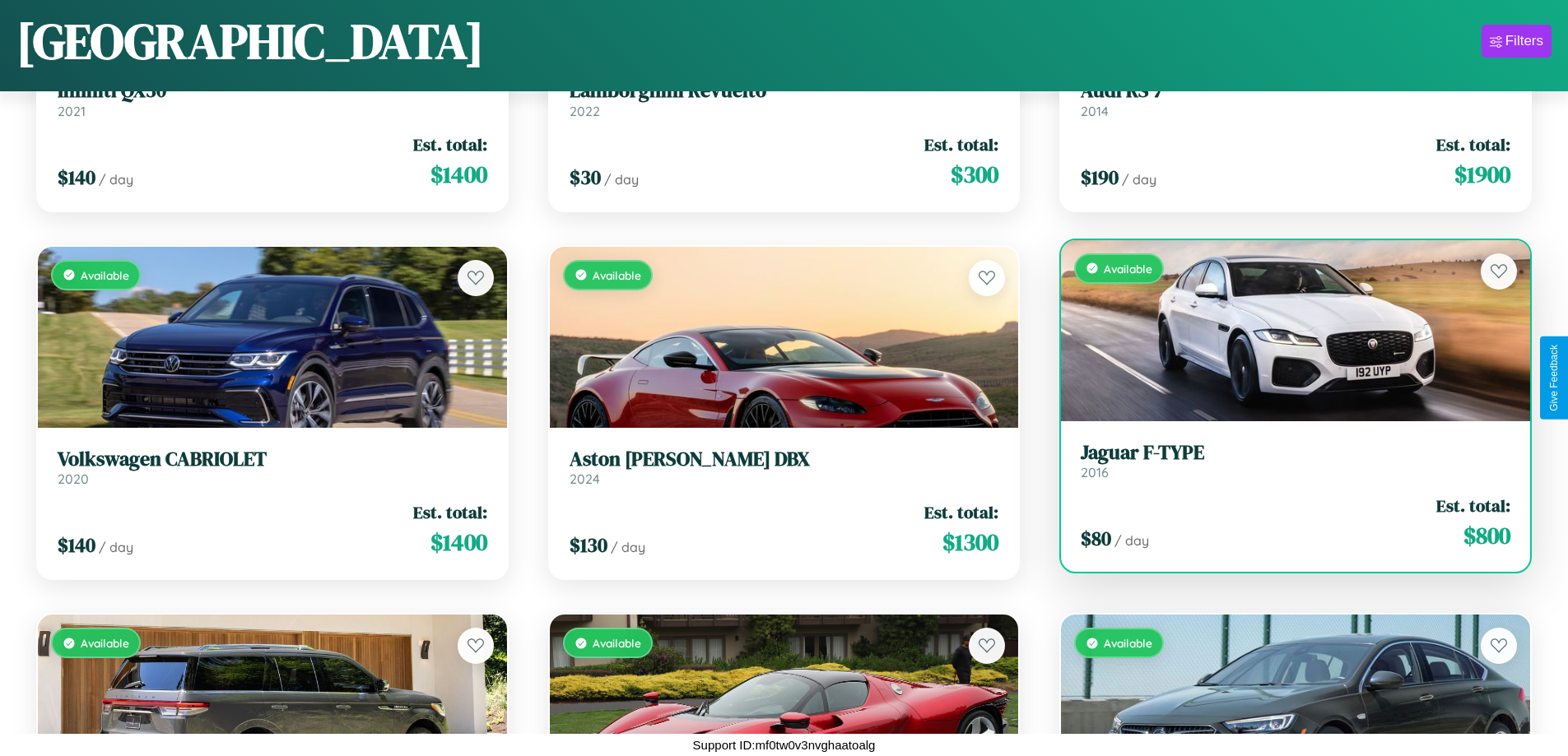
click at [1285, 460] on h3 "Jaguar F-TYPE" at bounding box center [1295, 453] width 429 height 24
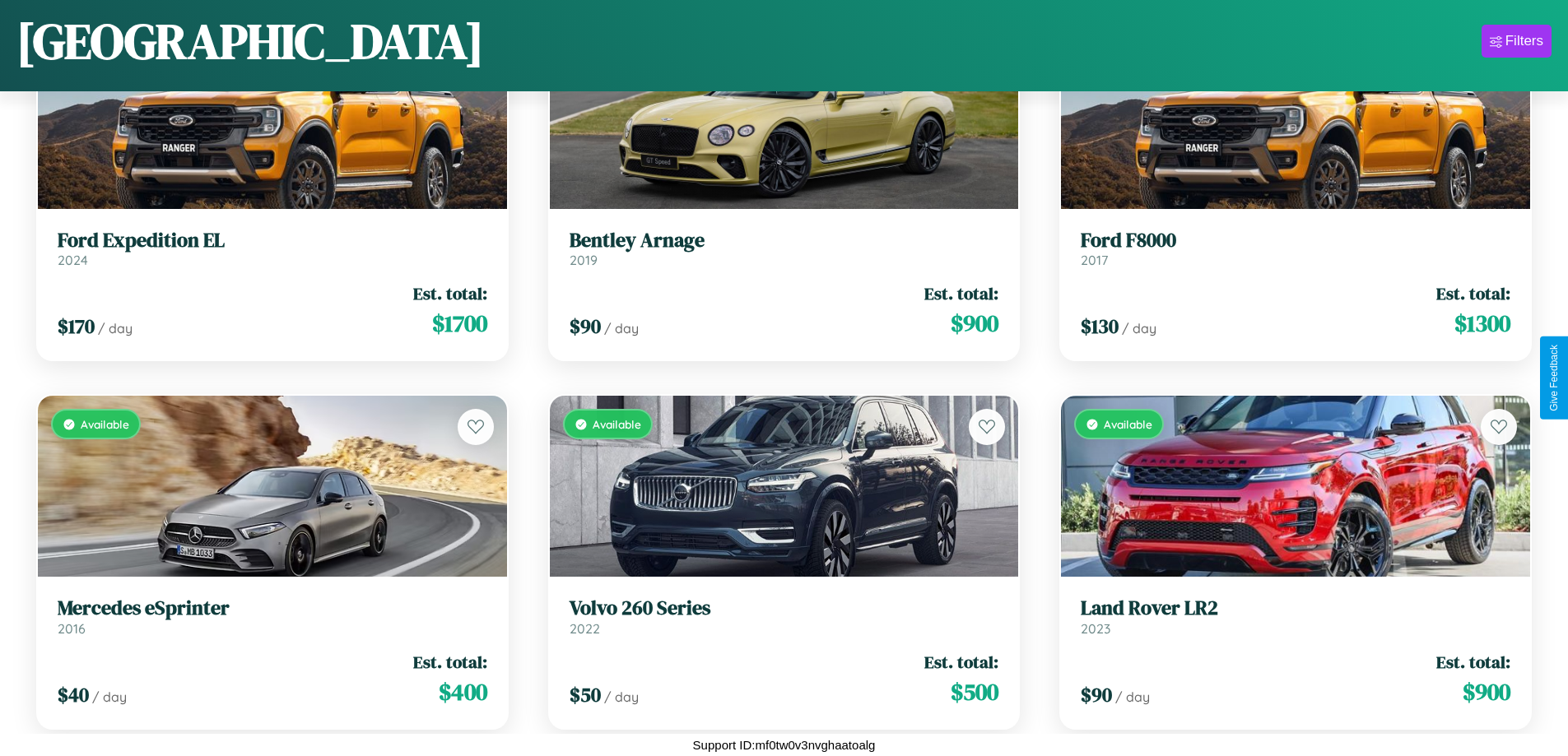
scroll to position [7601, 0]
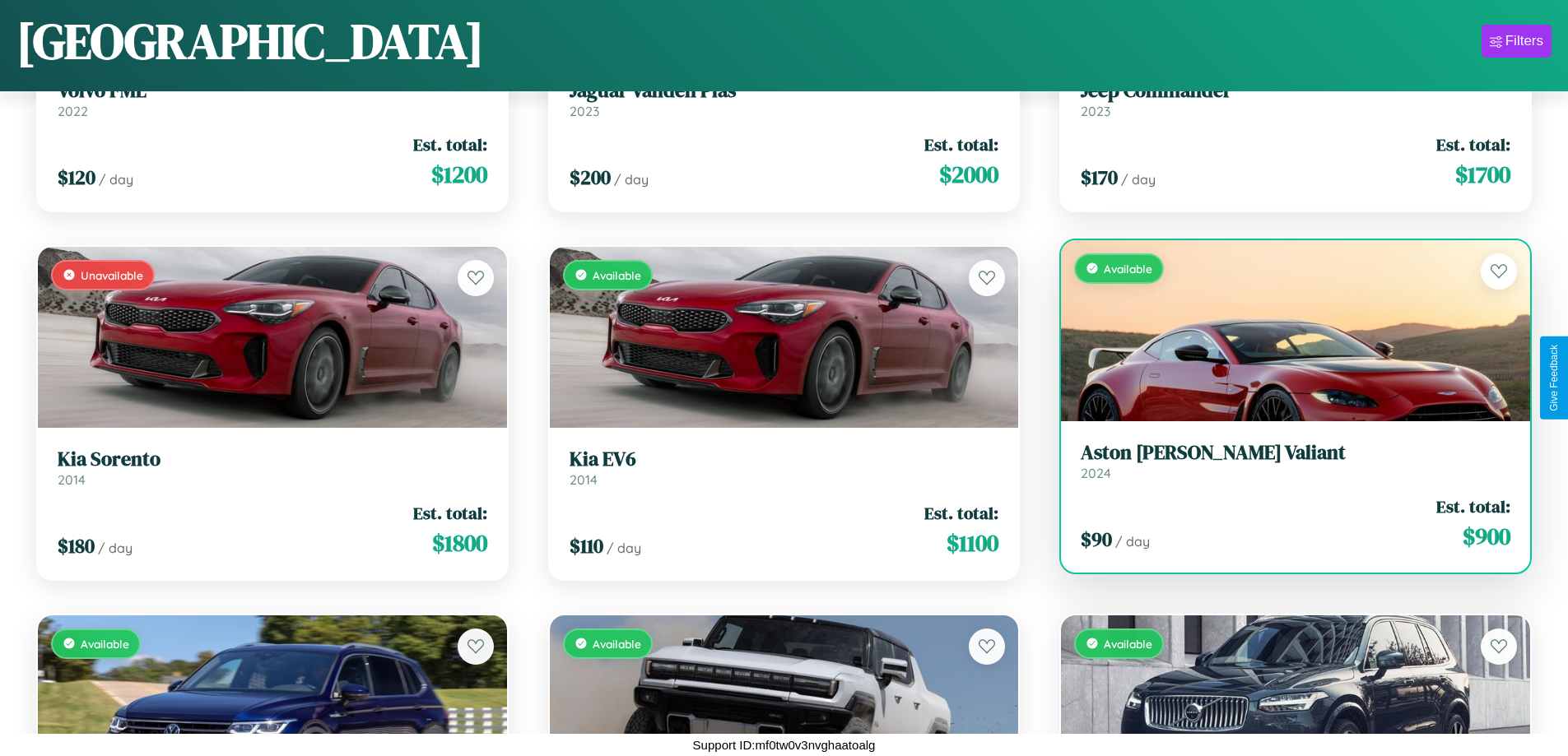
click at [1285, 461] on h3 "Aston Martin Valiant" at bounding box center [1295, 453] width 429 height 24
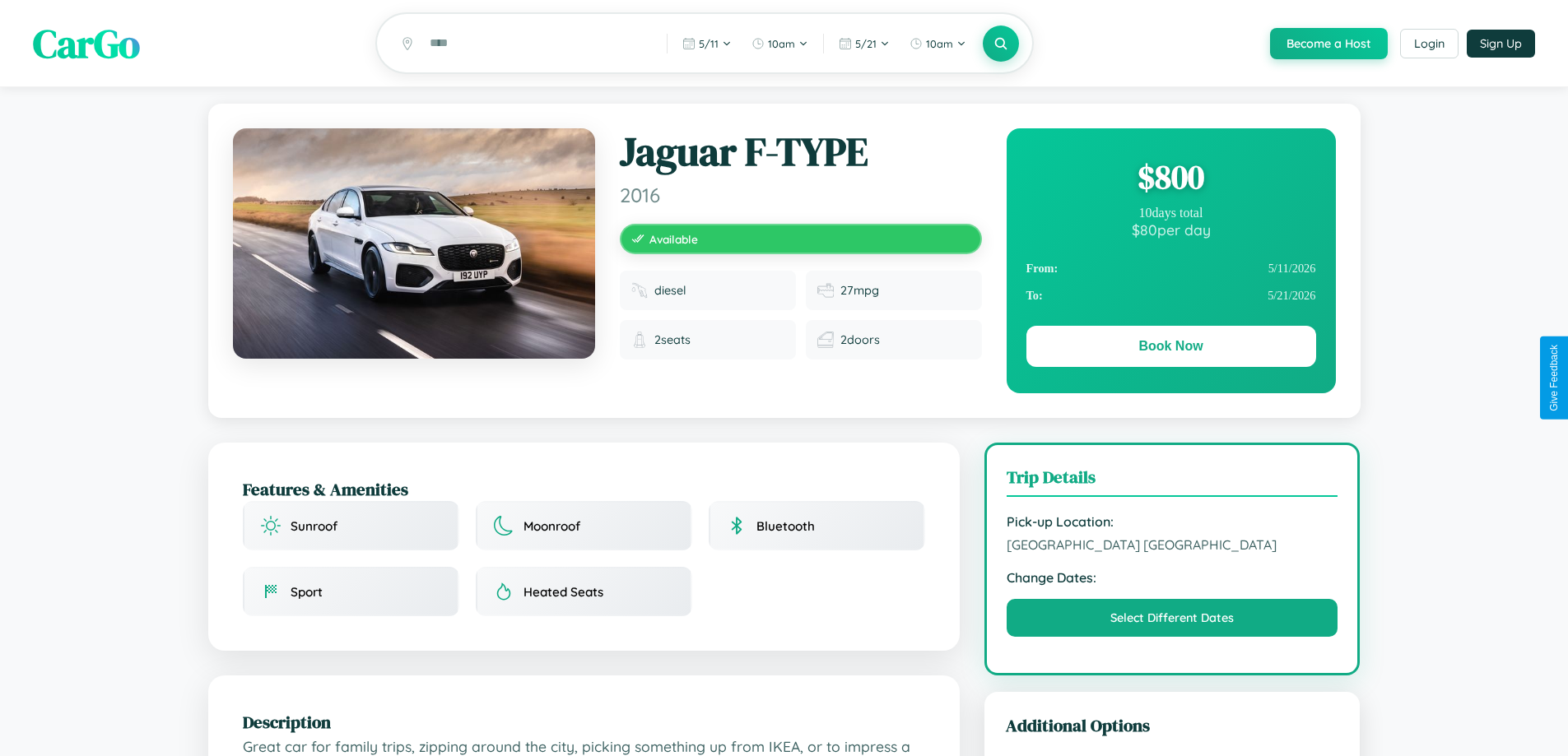
click at [1171, 179] on div "$ 800" at bounding box center [1171, 177] width 290 height 45
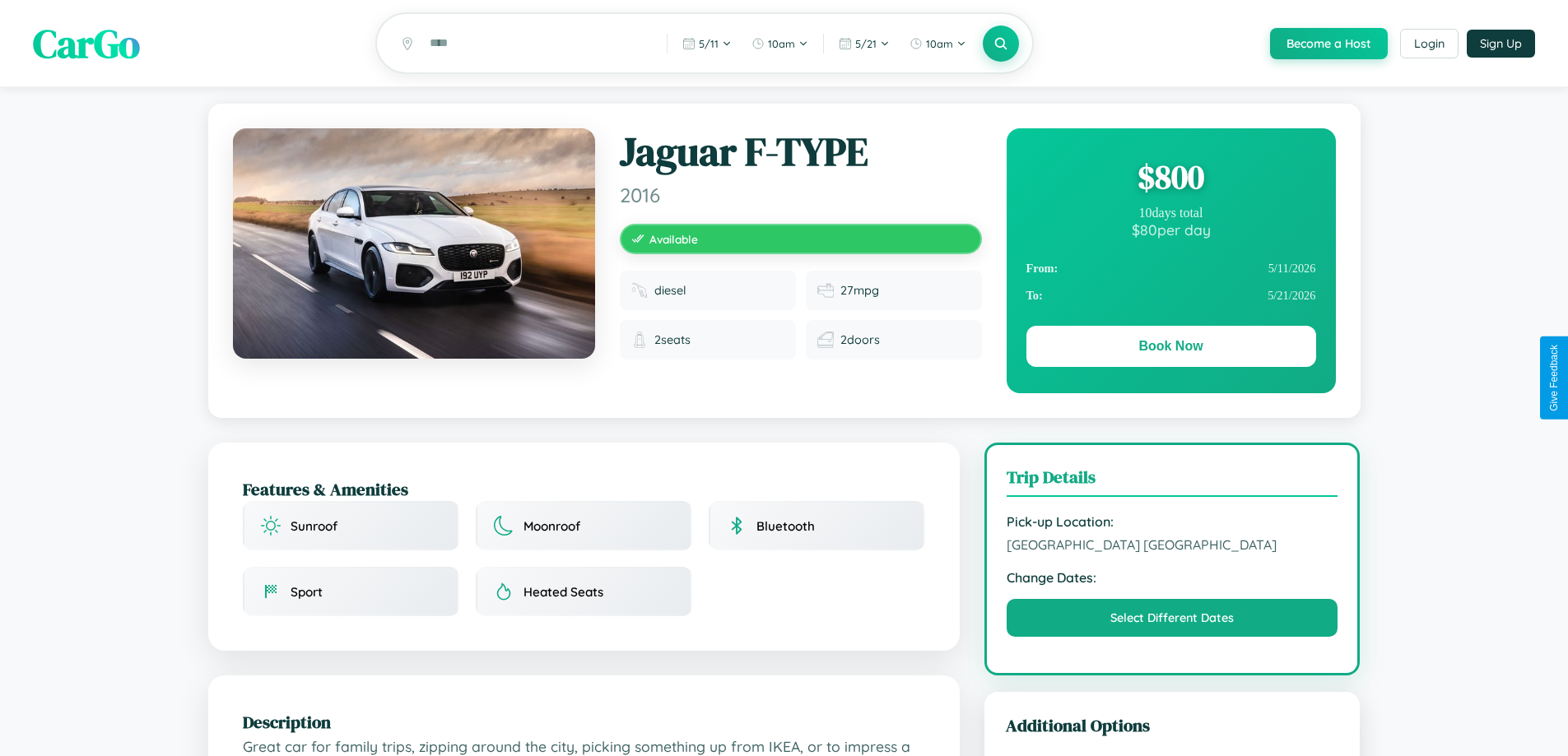
click at [1171, 179] on div "$ 800" at bounding box center [1171, 177] width 290 height 45
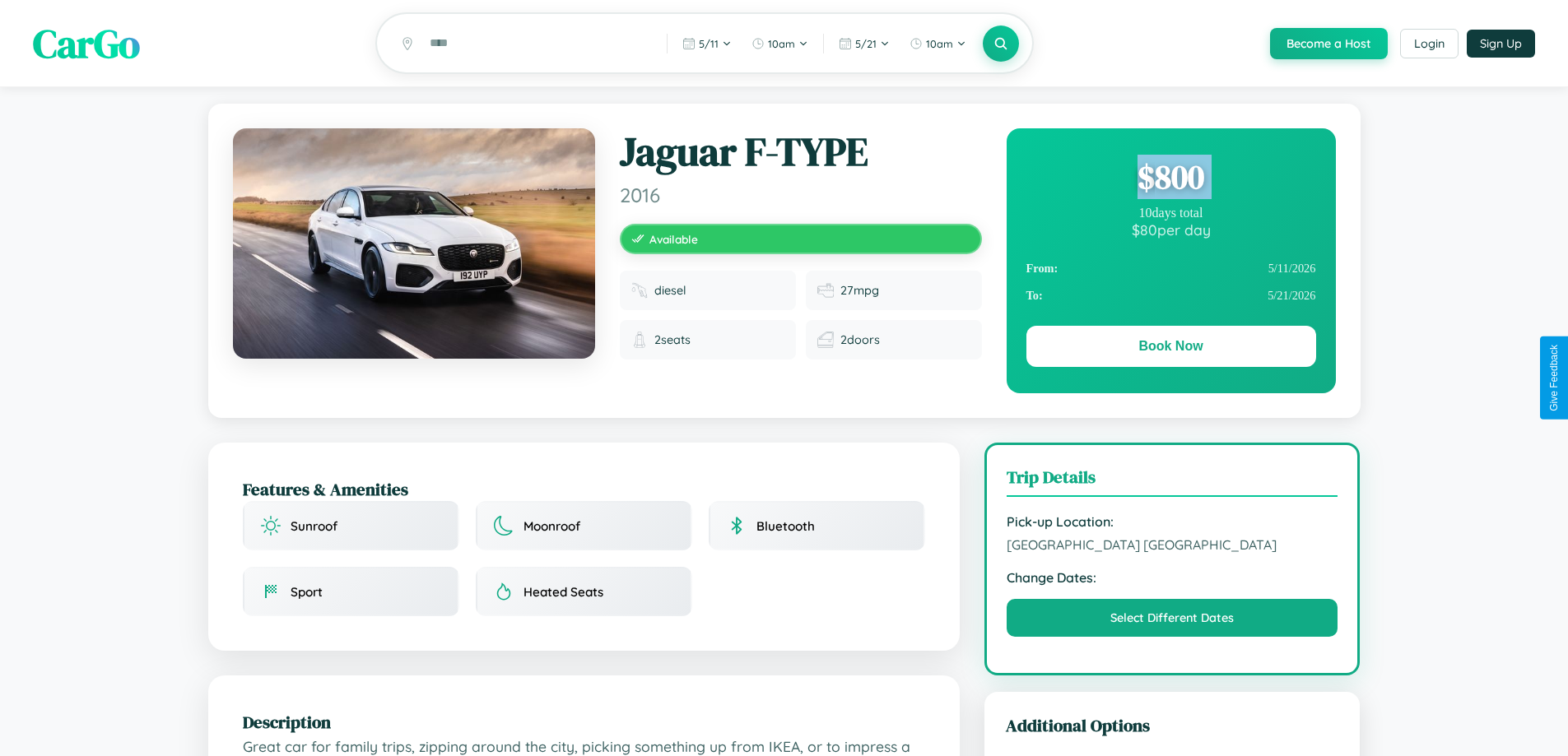
click at [1171, 179] on div "$ 800" at bounding box center [1171, 177] width 290 height 45
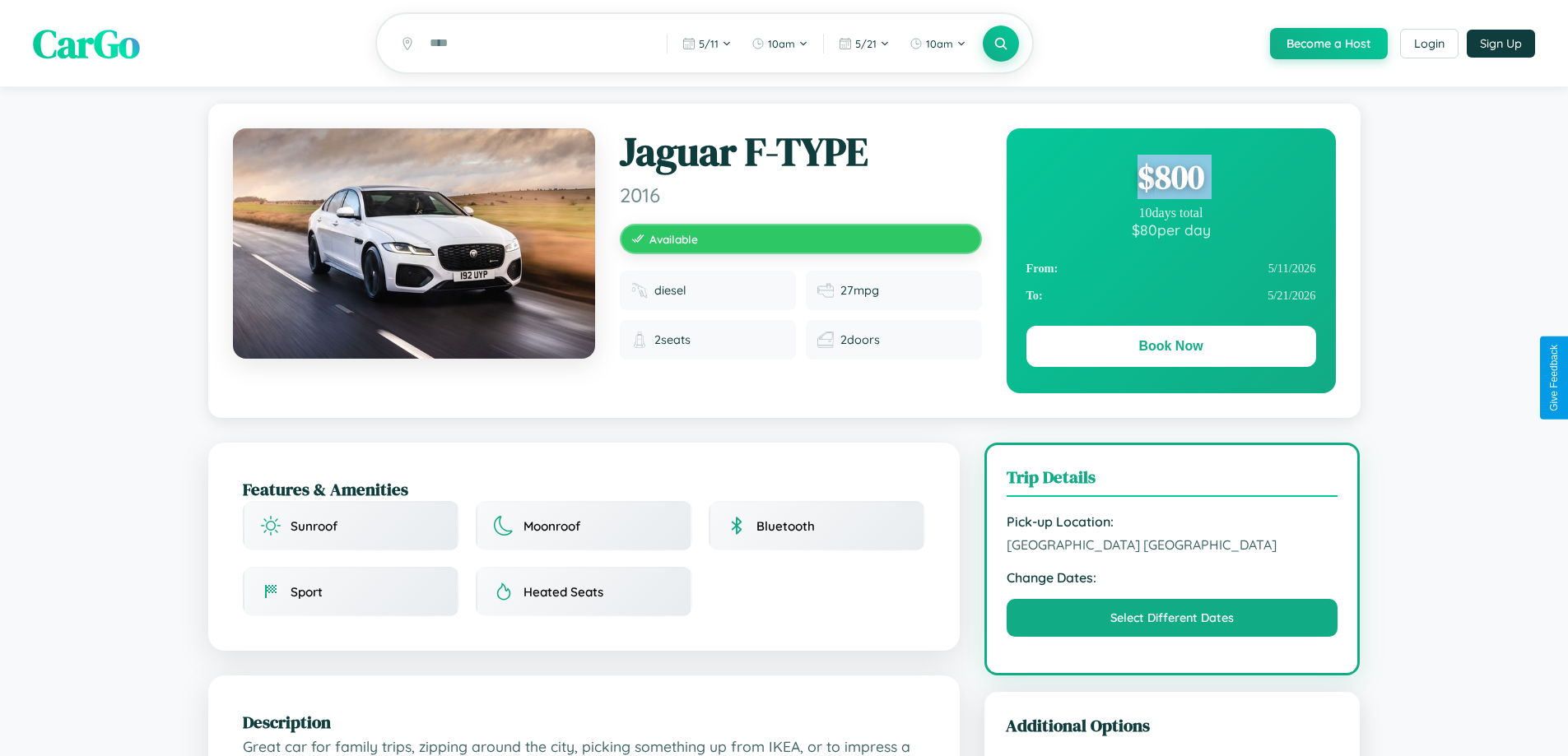
click at [1171, 179] on div "$ 800" at bounding box center [1171, 177] width 290 height 45
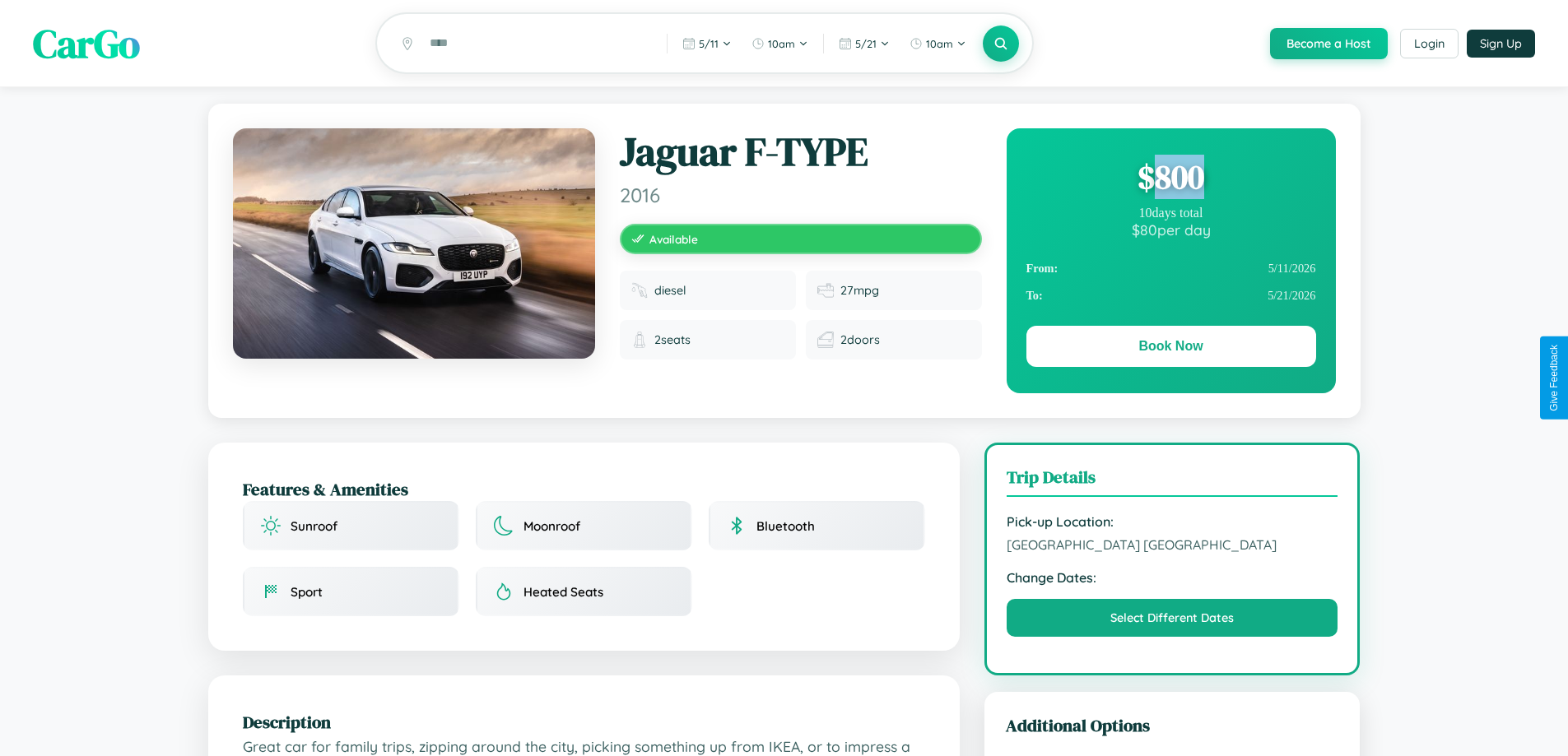
click at [1171, 179] on div "$ 800" at bounding box center [1171, 177] width 290 height 45
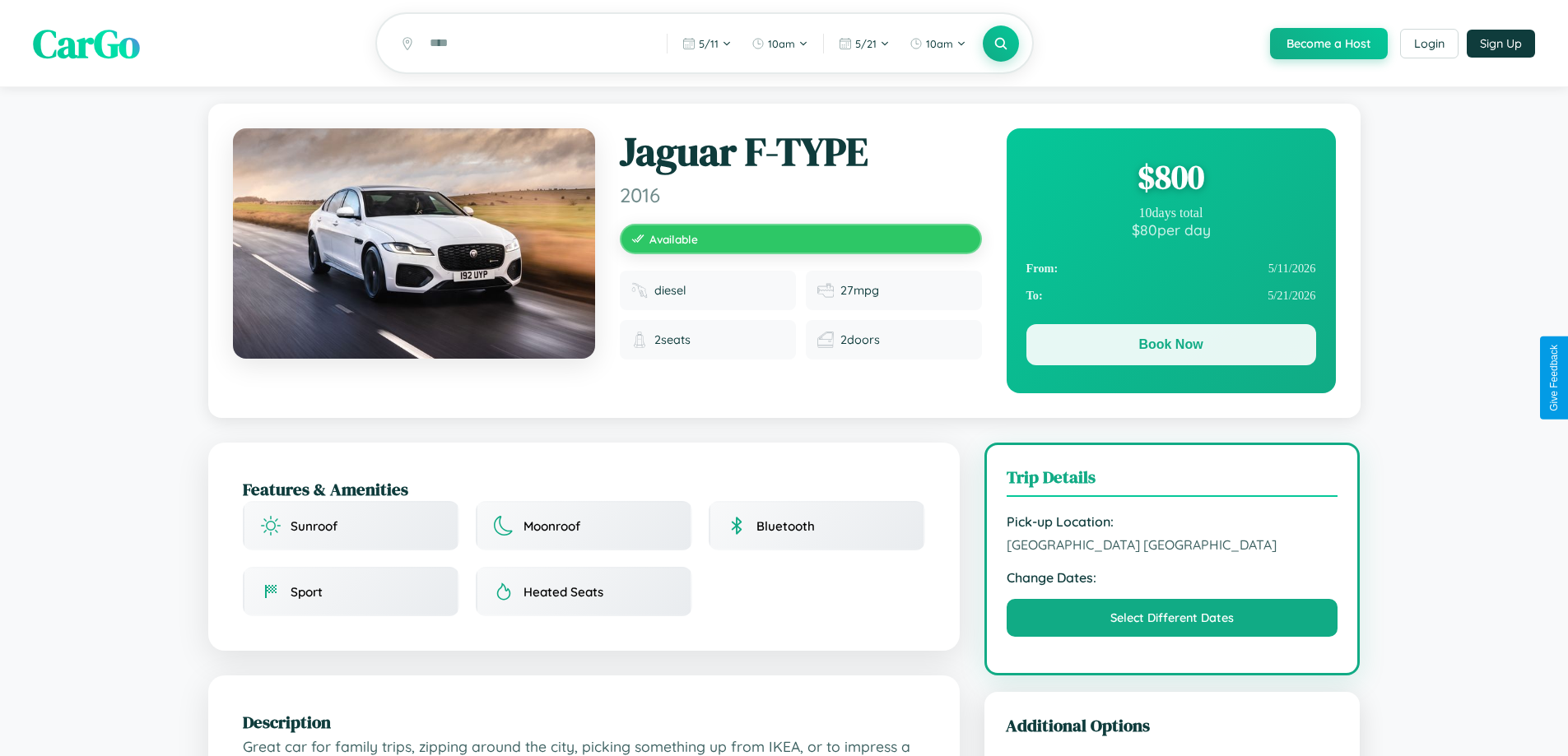
click at [1171, 348] on button "Book Now" at bounding box center [1171, 344] width 290 height 41
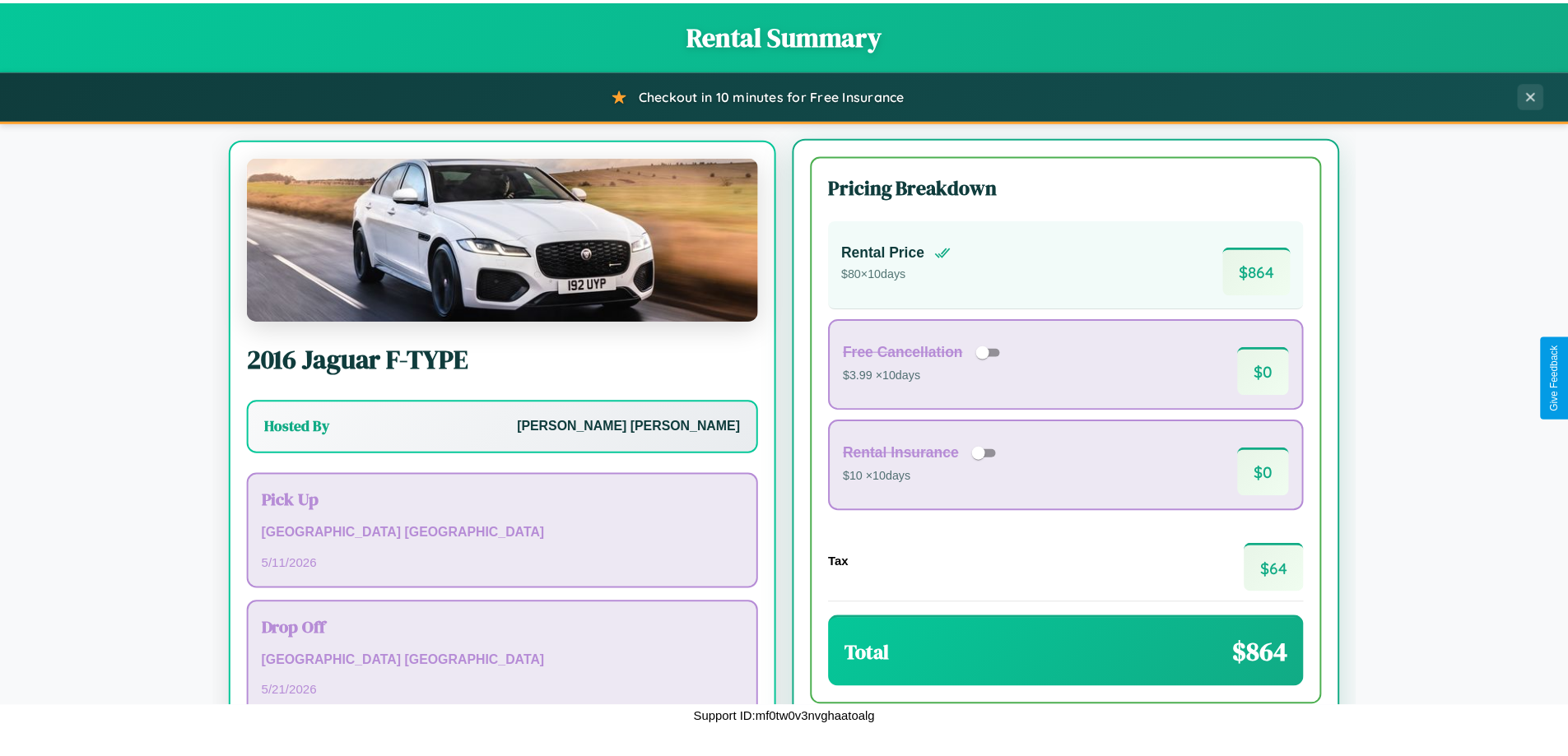
scroll to position [77, 0]
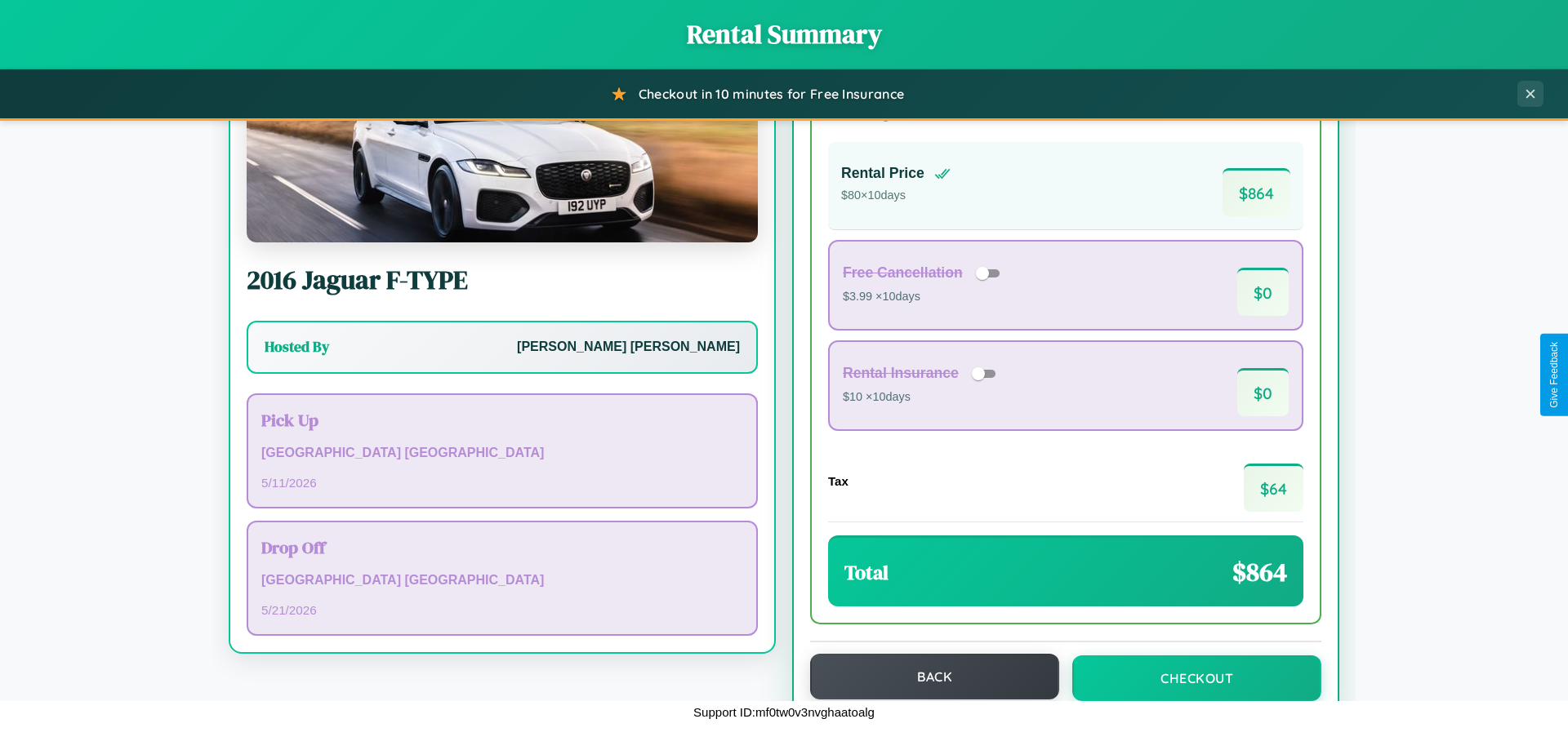
click at [926, 677] on button "Back" at bounding box center [935, 677] width 249 height 46
